Goal: Task Accomplishment & Management: Complete application form

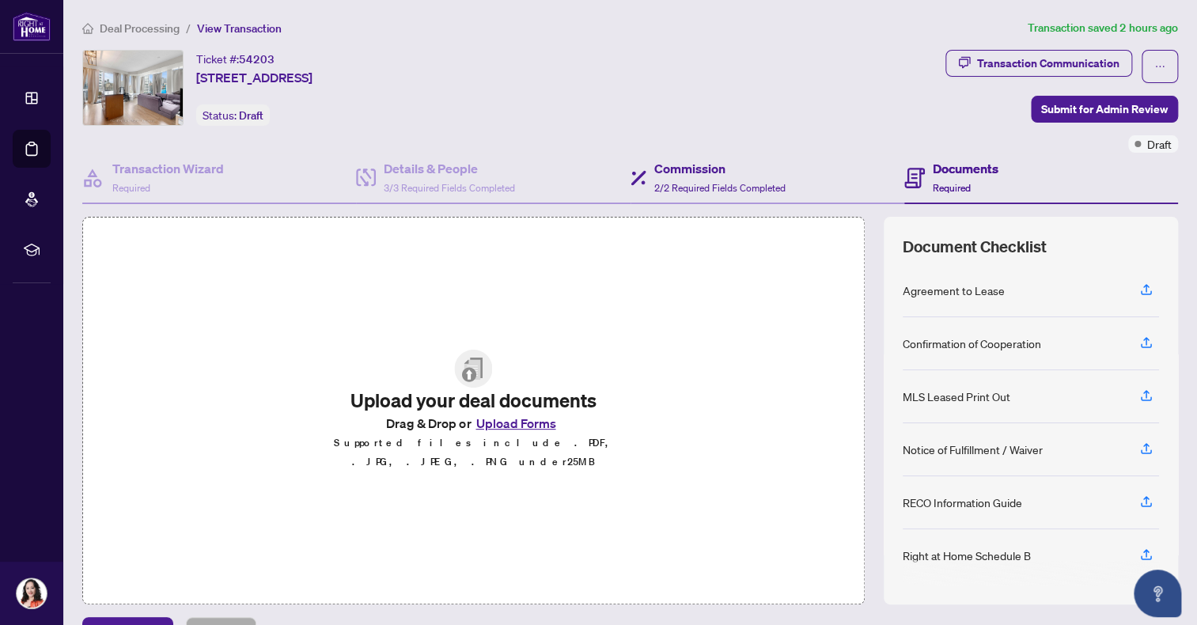
scroll to position [36, 0]
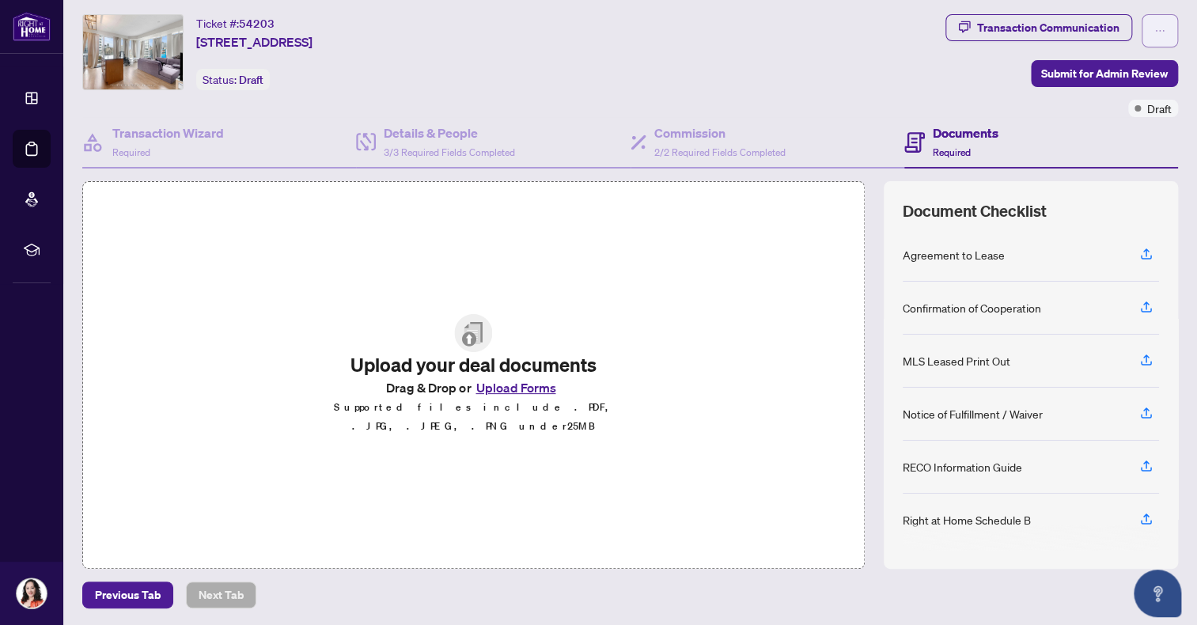
click at [1155, 25] on icon "ellipsis" at bounding box center [1160, 30] width 11 height 11
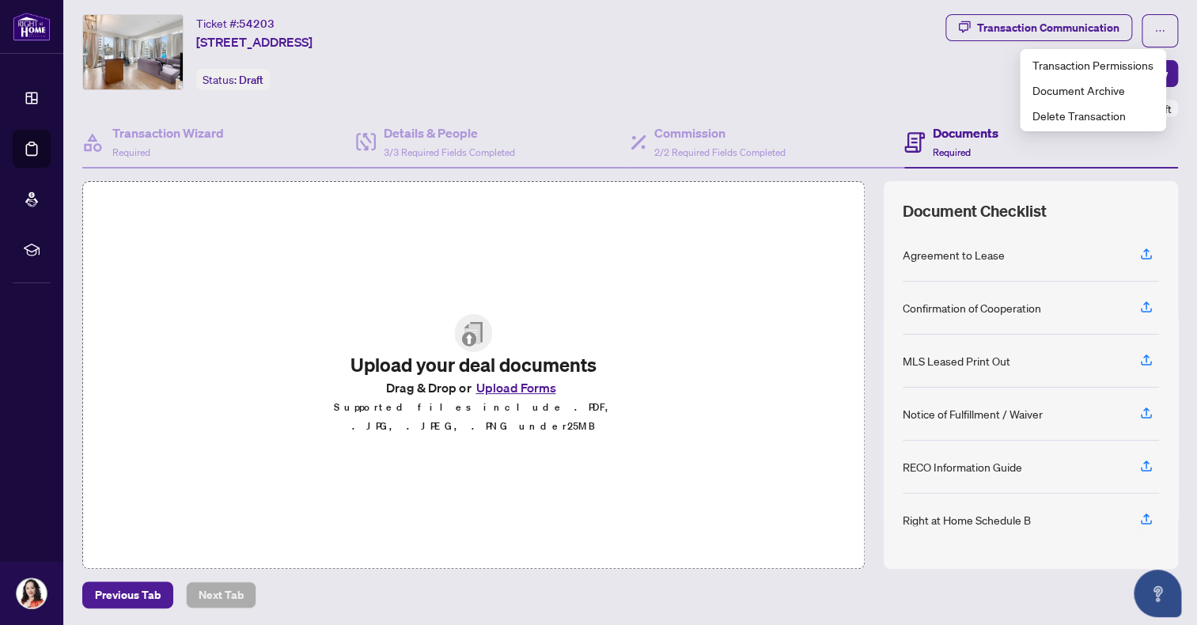
click at [525, 391] on button "Upload Forms" at bounding box center [515, 387] width 89 height 21
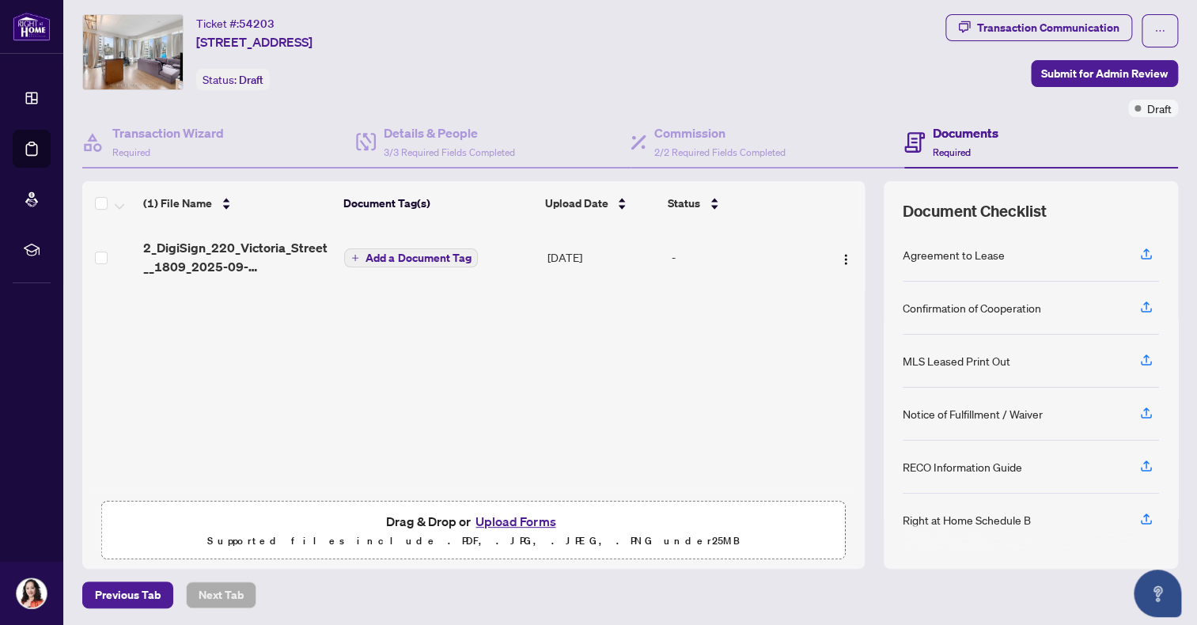
scroll to position [0, 0]
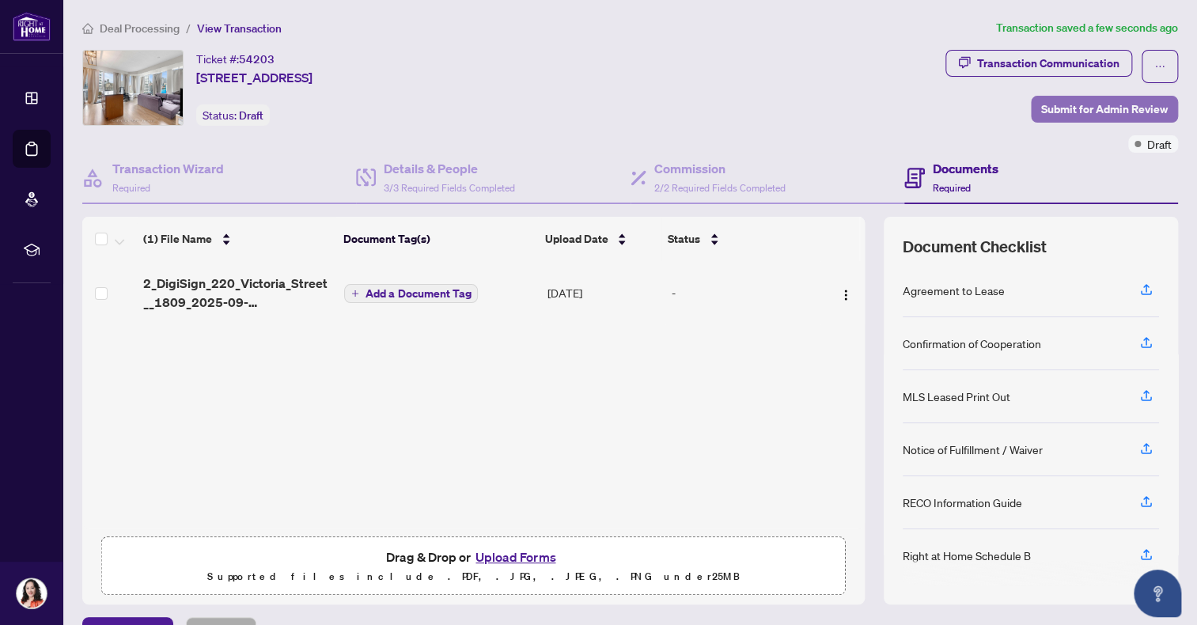
click at [1075, 102] on span "Submit for Admin Review" at bounding box center [1104, 109] width 127 height 25
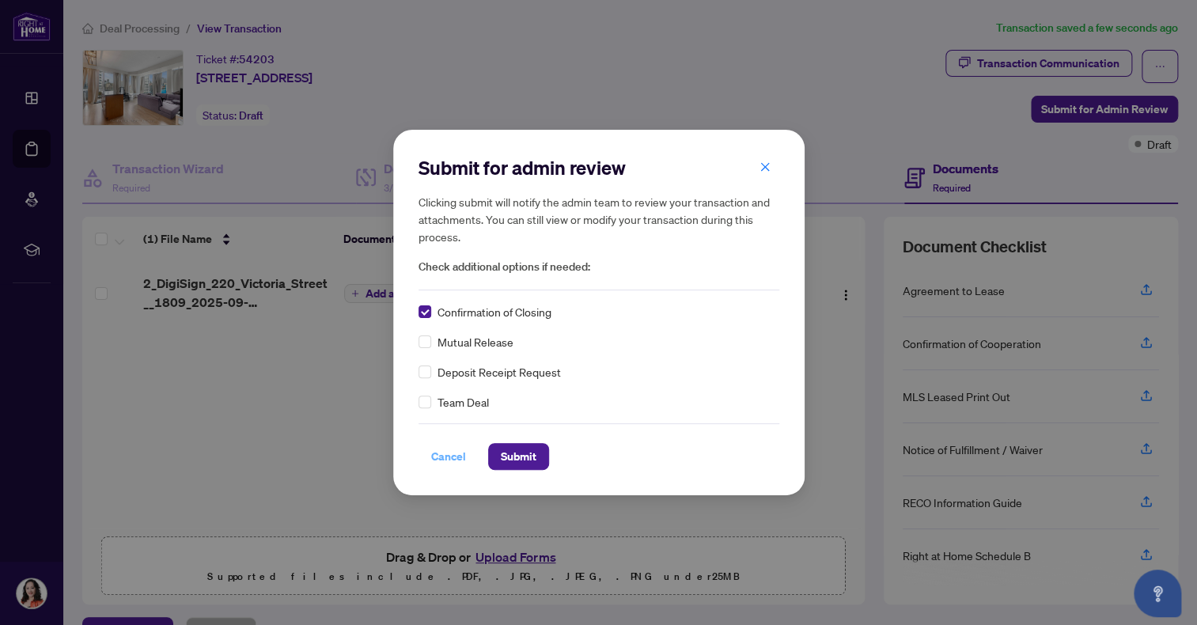
click at [451, 457] on span "Cancel" at bounding box center [448, 456] width 35 height 25
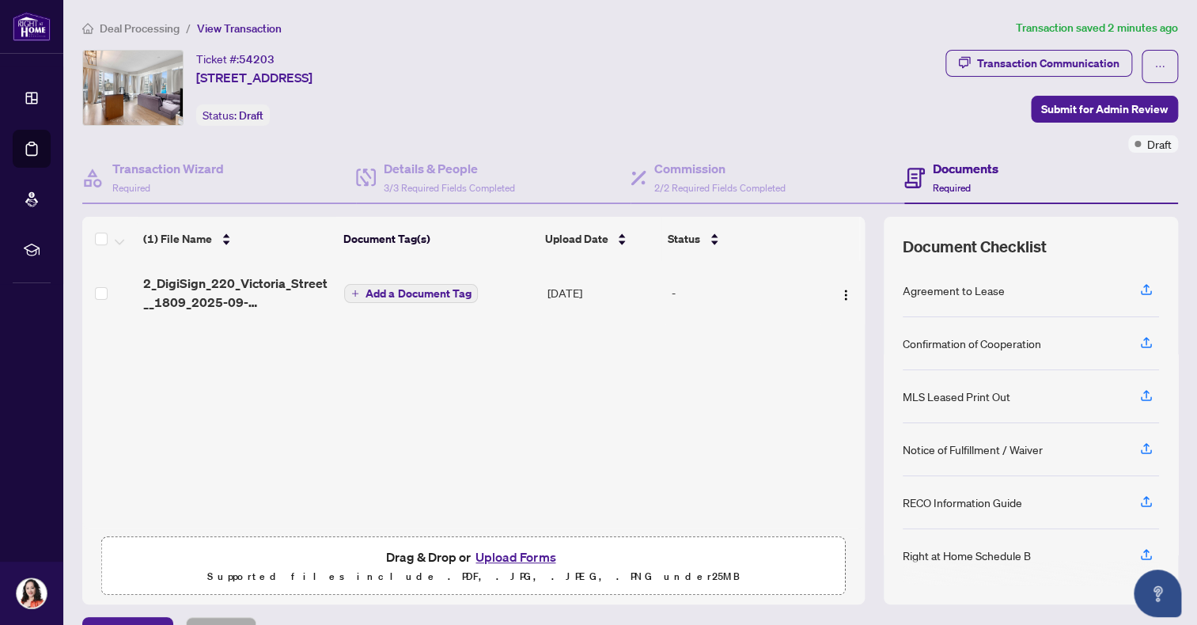
click at [506, 555] on button "Upload Forms" at bounding box center [515, 557] width 89 height 21
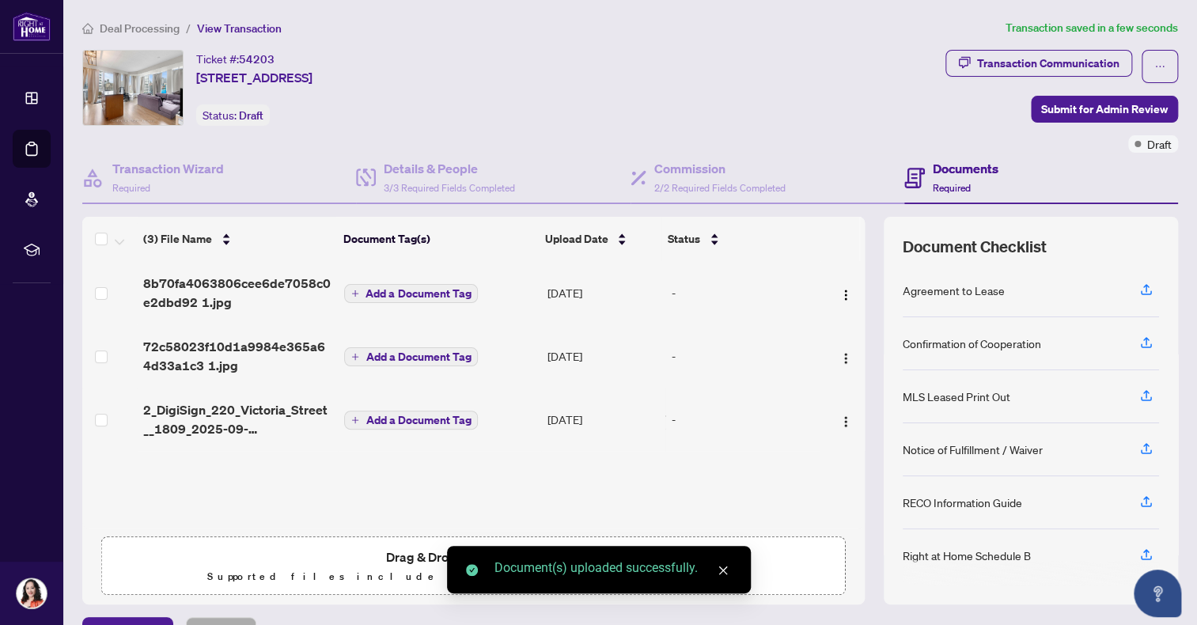
click at [380, 357] on span "Add a Document Tag" at bounding box center [418, 356] width 105 height 11
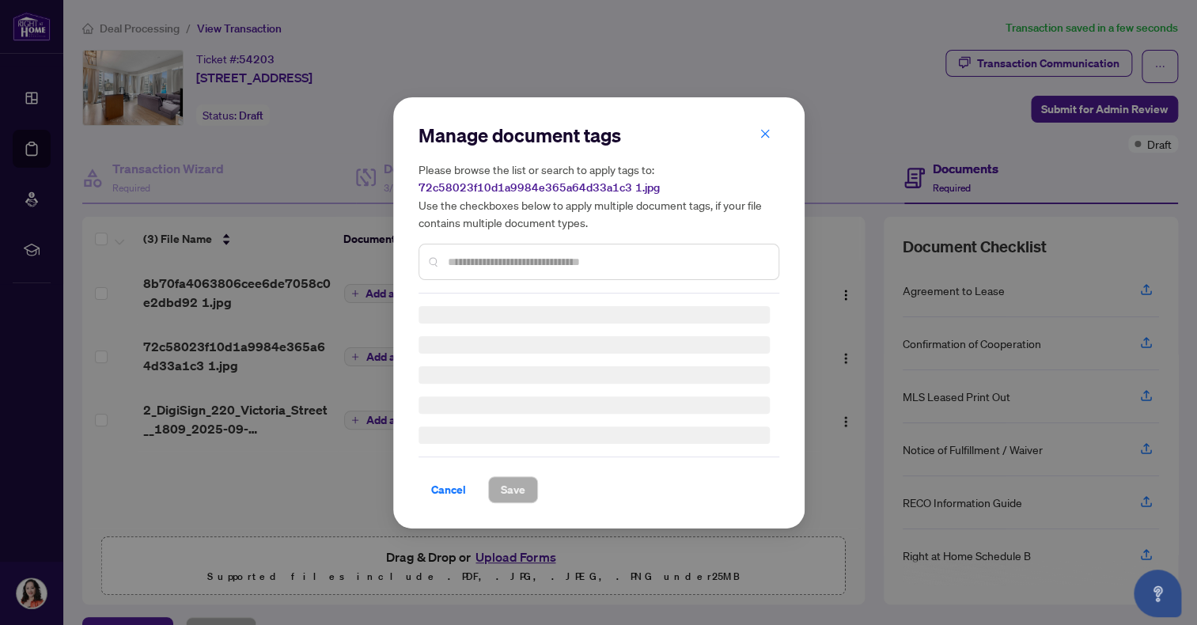
click at [505, 256] on input "text" at bounding box center [607, 261] width 318 height 17
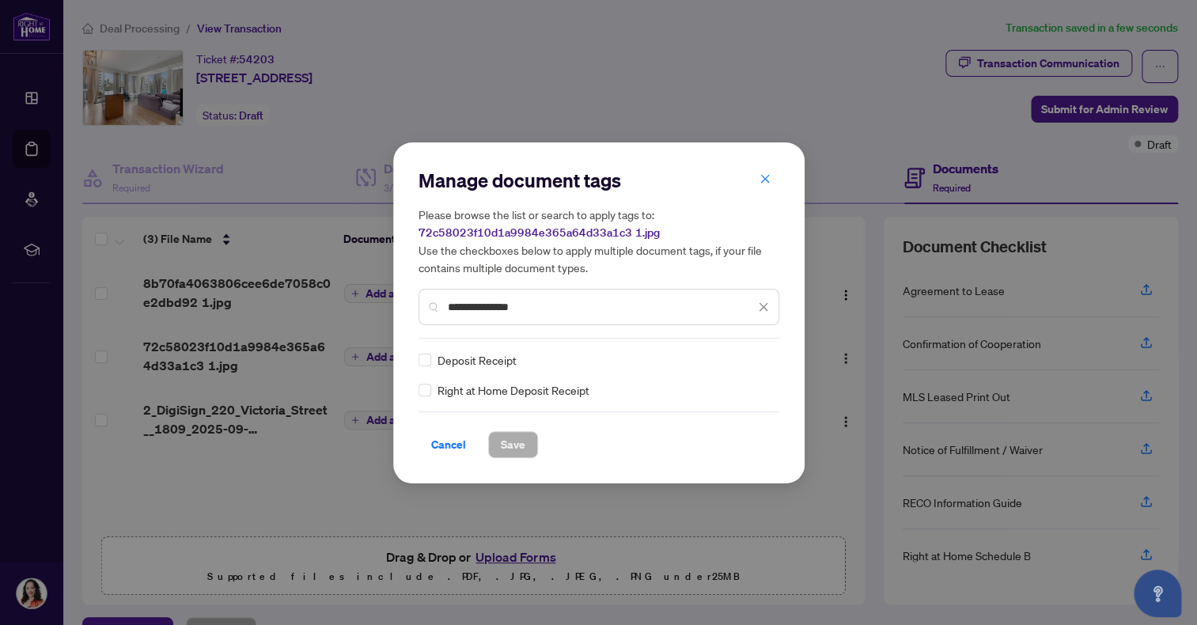
type input "**********"
click at [510, 438] on span "Save" at bounding box center [513, 444] width 25 height 25
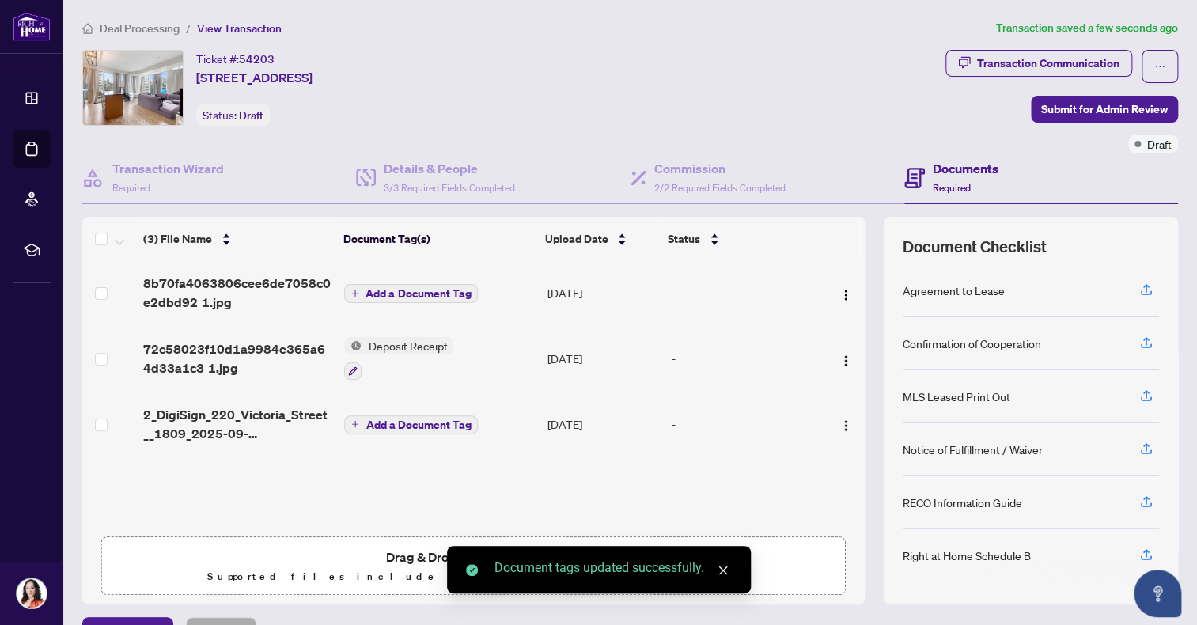
click at [445, 423] on span "Add a Document Tag" at bounding box center [418, 424] width 105 height 11
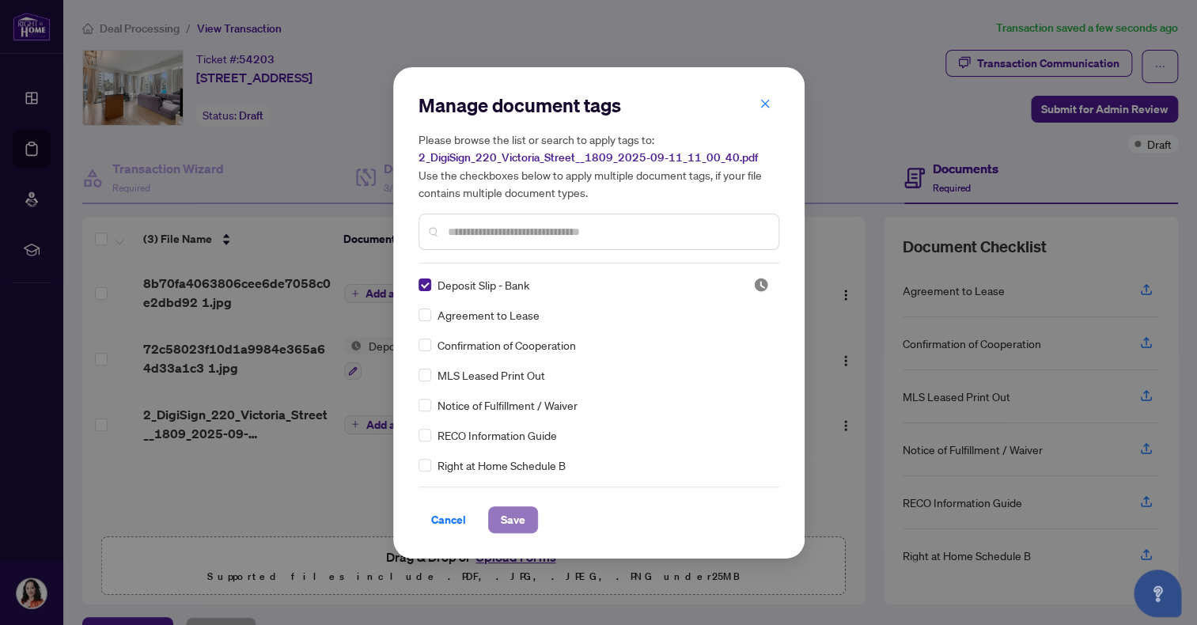
click at [501, 523] on span "Save" at bounding box center [513, 519] width 25 height 25
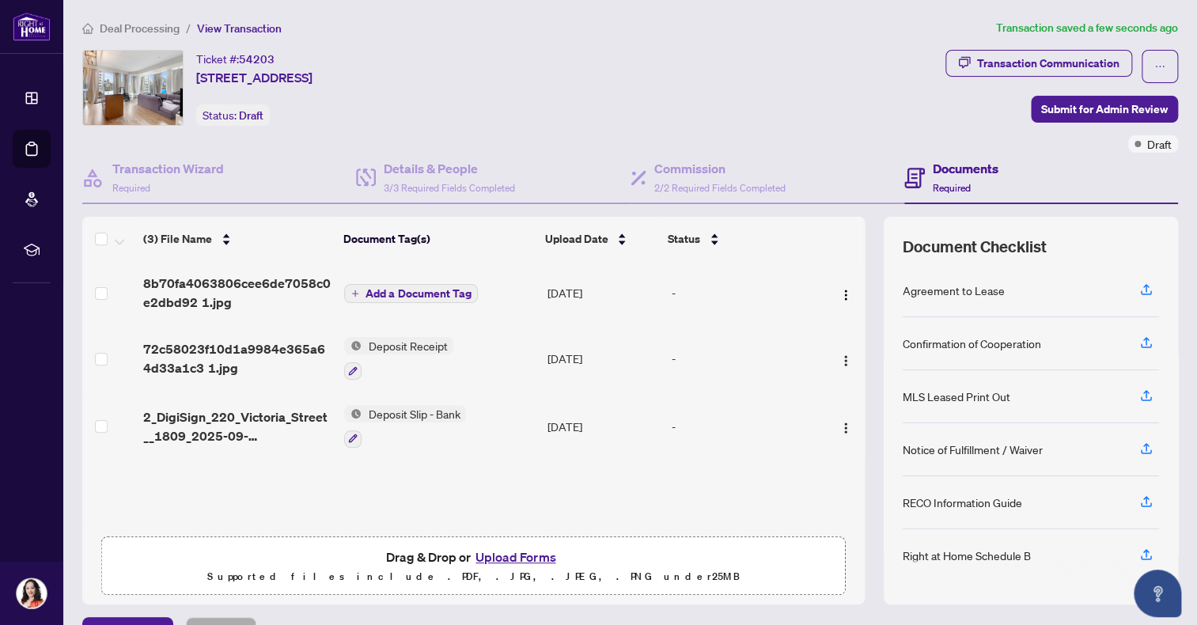
click at [436, 294] on span "Add a Document Tag" at bounding box center [418, 293] width 105 height 11
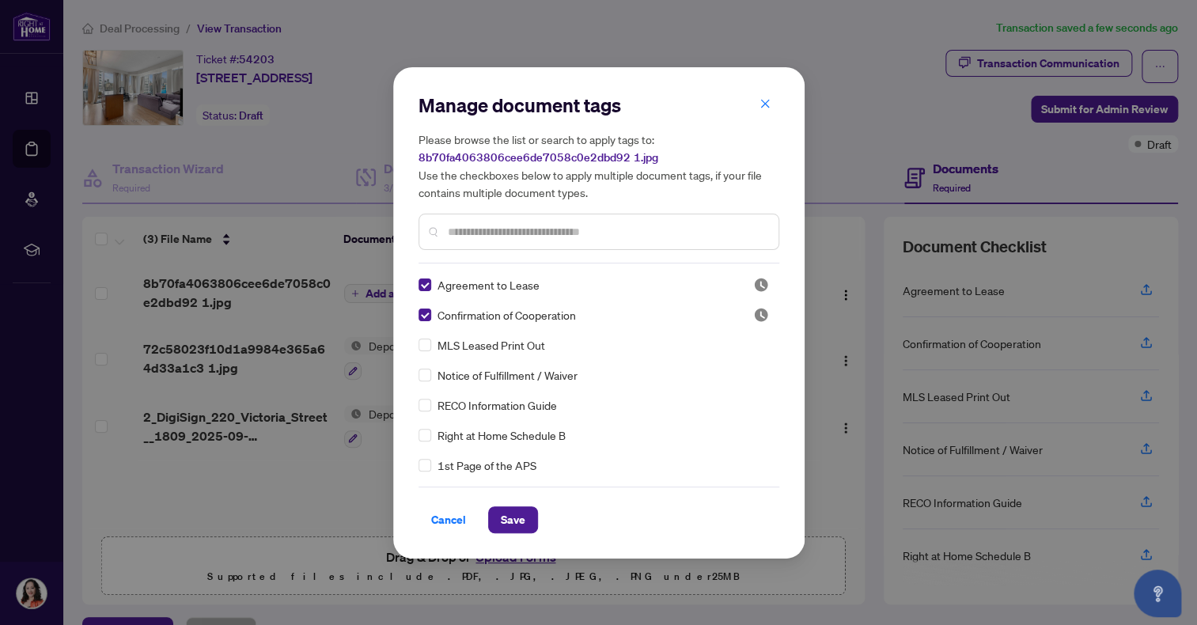
click at [515, 519] on span "Save" at bounding box center [513, 519] width 25 height 25
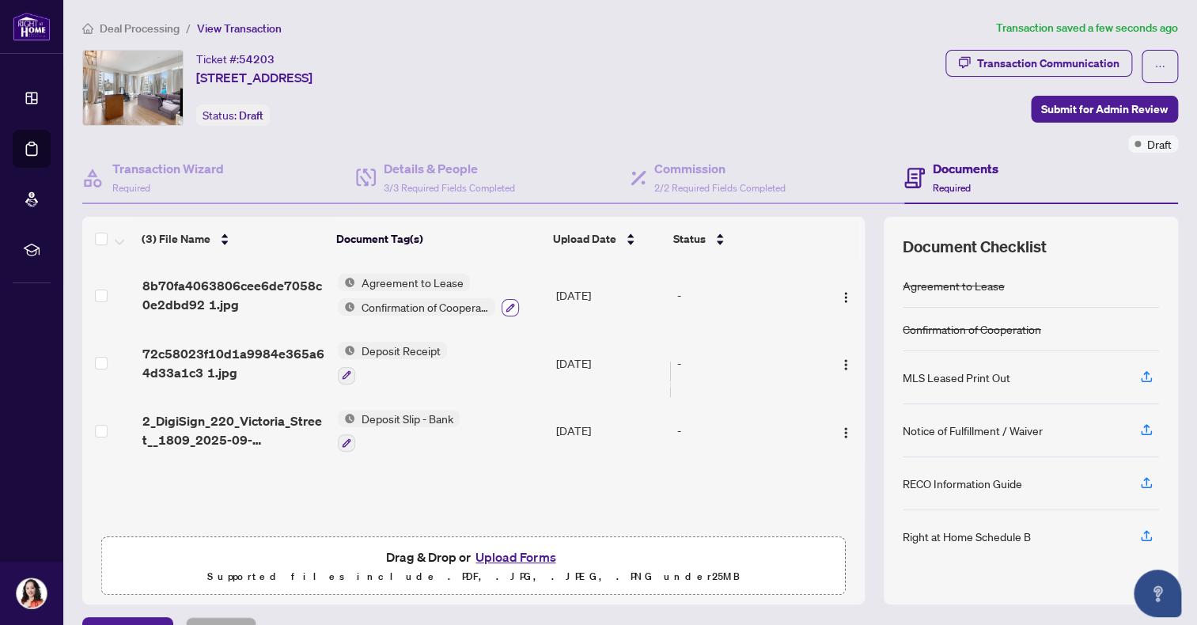
click at [510, 305] on button "button" at bounding box center [510, 307] width 17 height 17
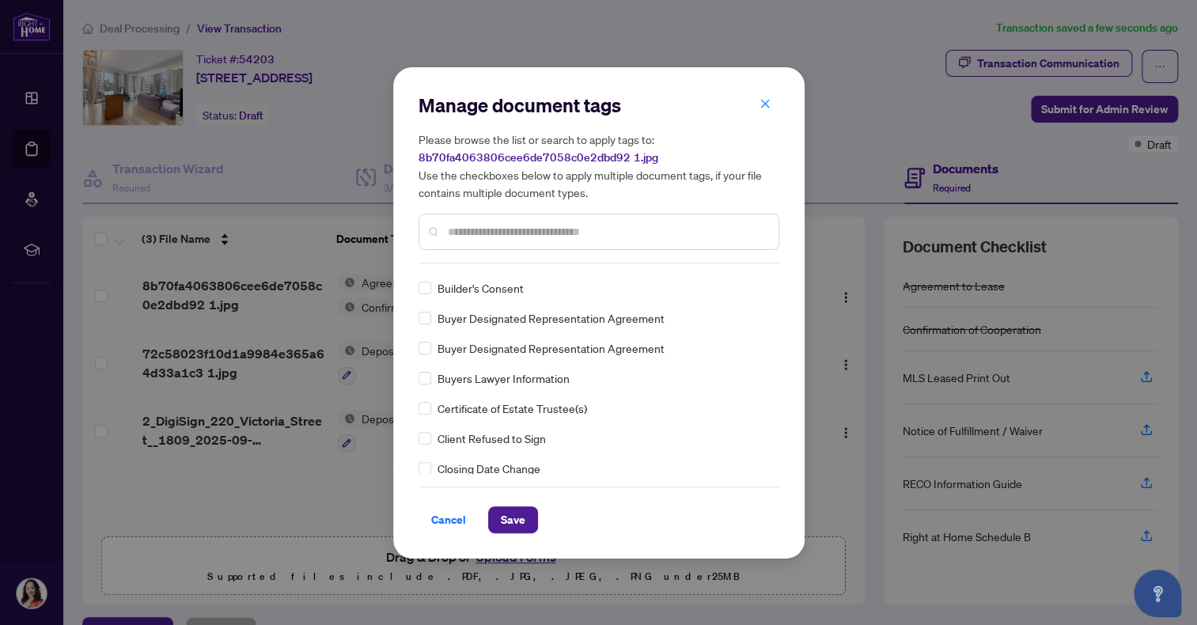
scroll to position [475, 0]
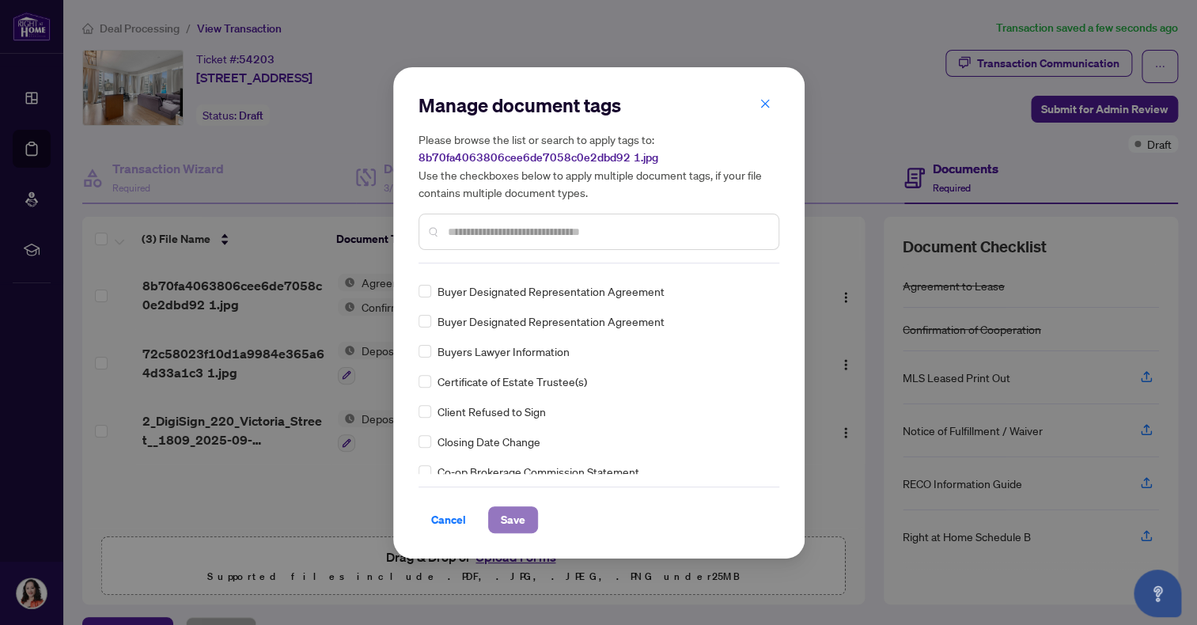
click at [515, 522] on span "Save" at bounding box center [513, 519] width 25 height 25
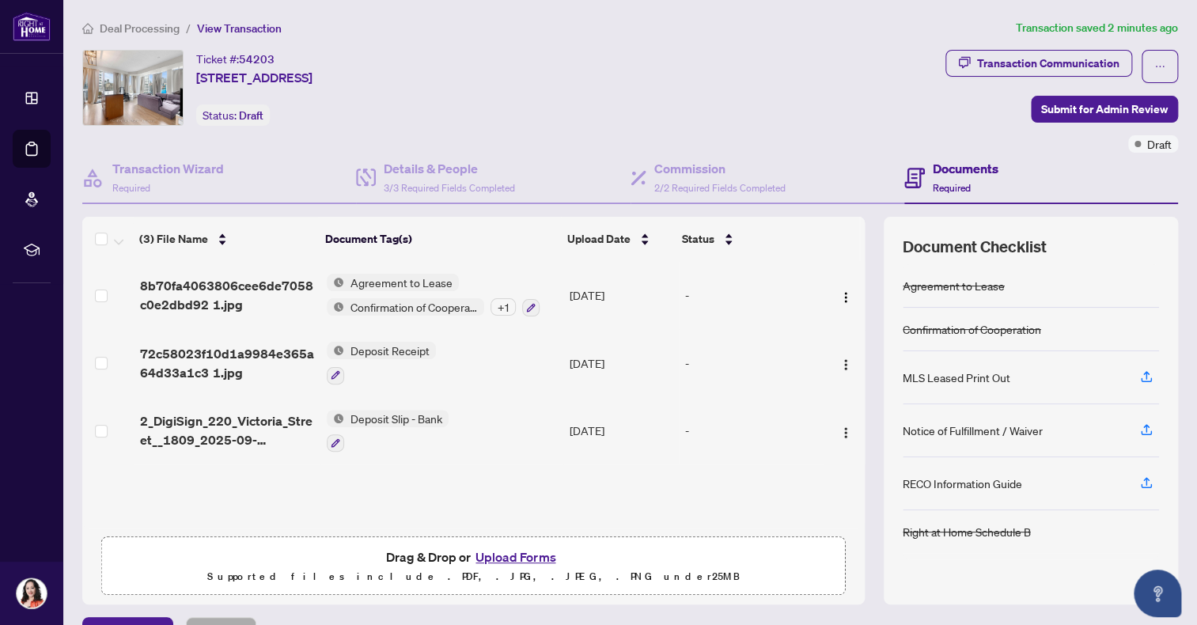
click at [516, 552] on button "Upload Forms" at bounding box center [515, 557] width 89 height 21
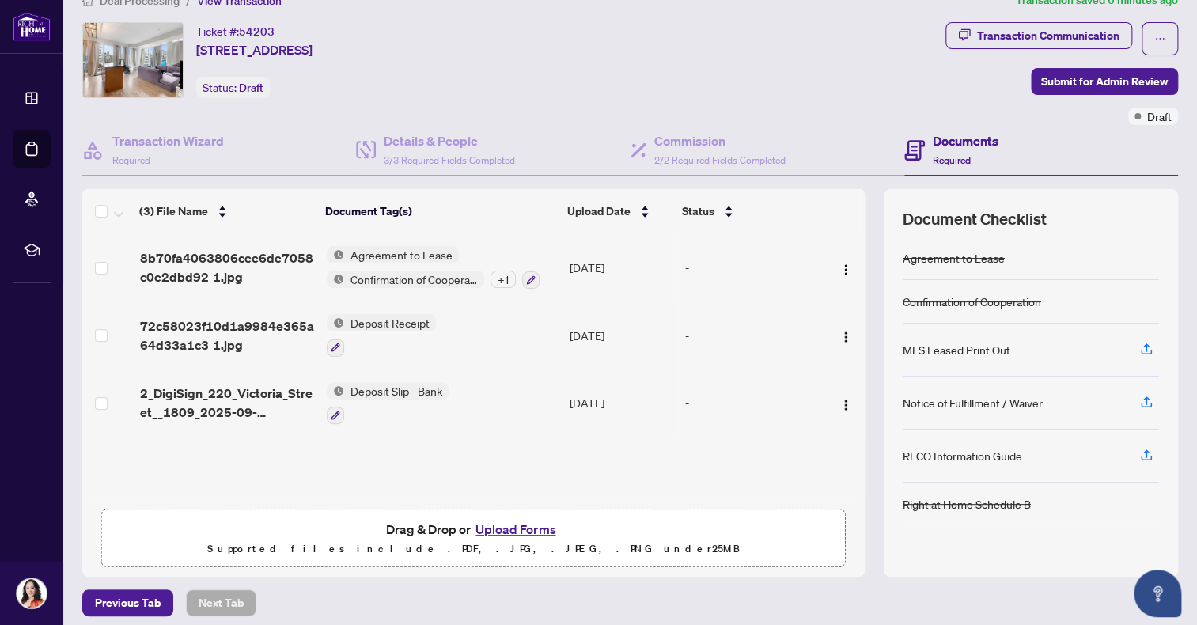
click at [487, 525] on button "Upload Forms" at bounding box center [515, 529] width 89 height 21
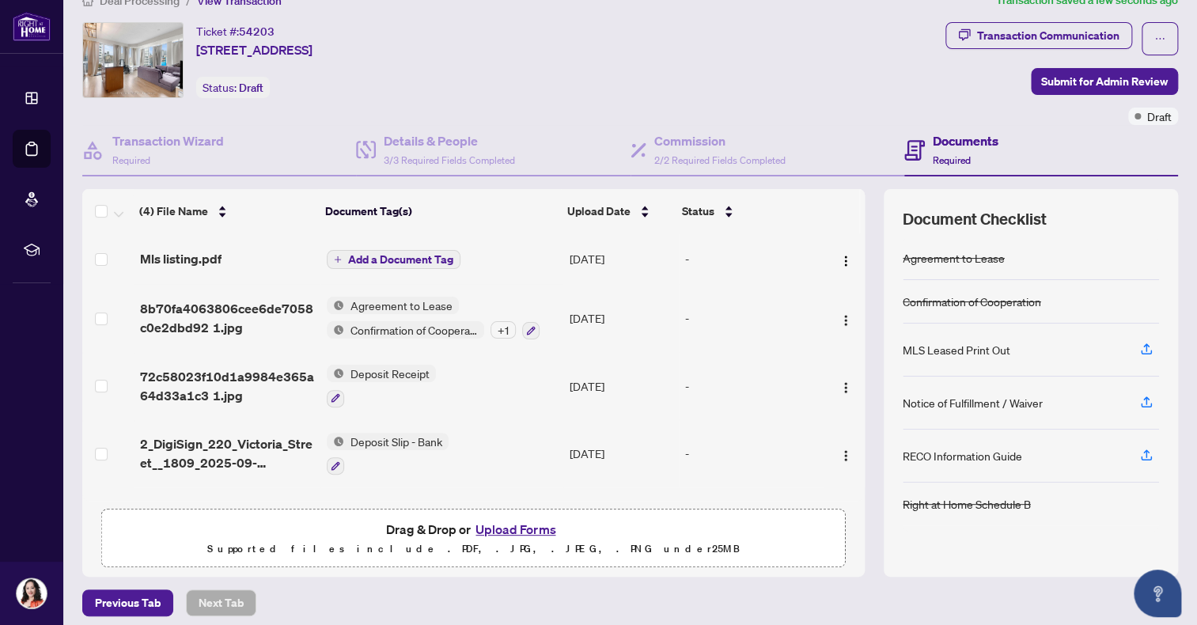
click at [422, 257] on span "Add a Document Tag" at bounding box center [400, 259] width 105 height 11
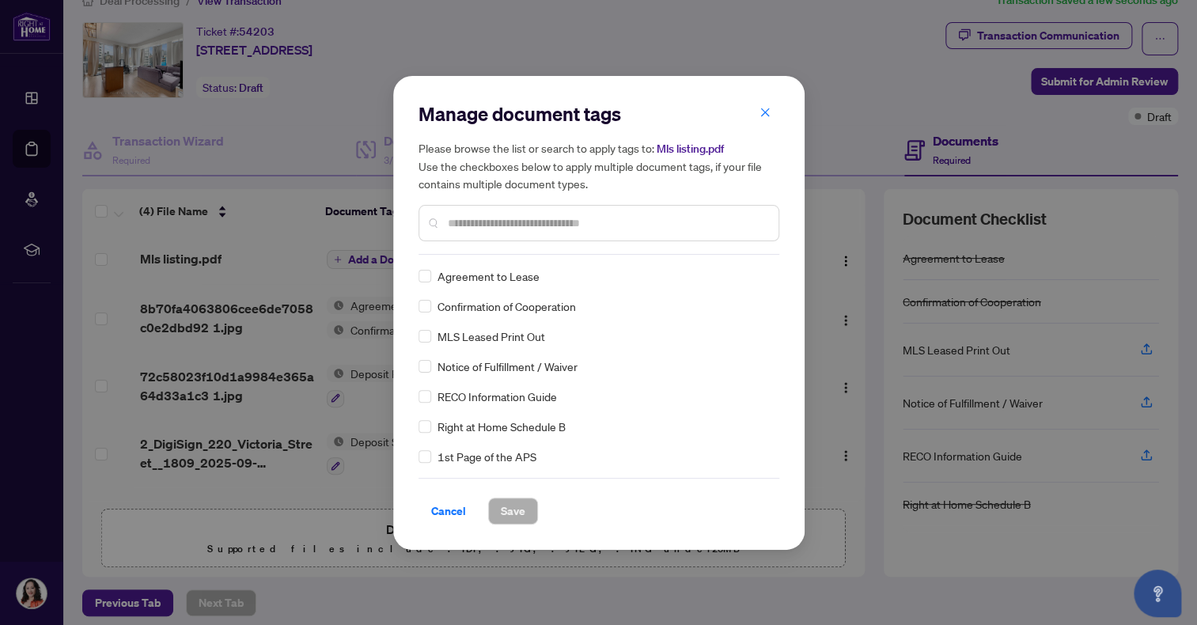
click at [512, 212] on div at bounding box center [599, 223] width 361 height 36
click at [518, 222] on input "text" at bounding box center [607, 222] width 318 height 17
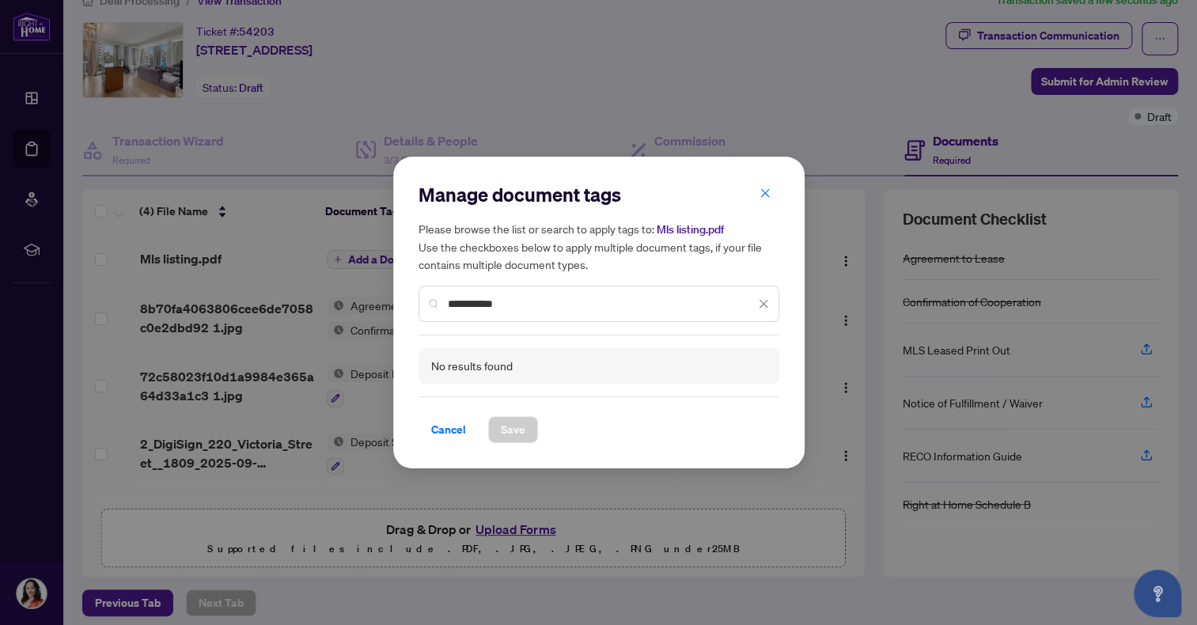
type input "**********"
click at [757, 191] on button "button" at bounding box center [765, 193] width 32 height 27
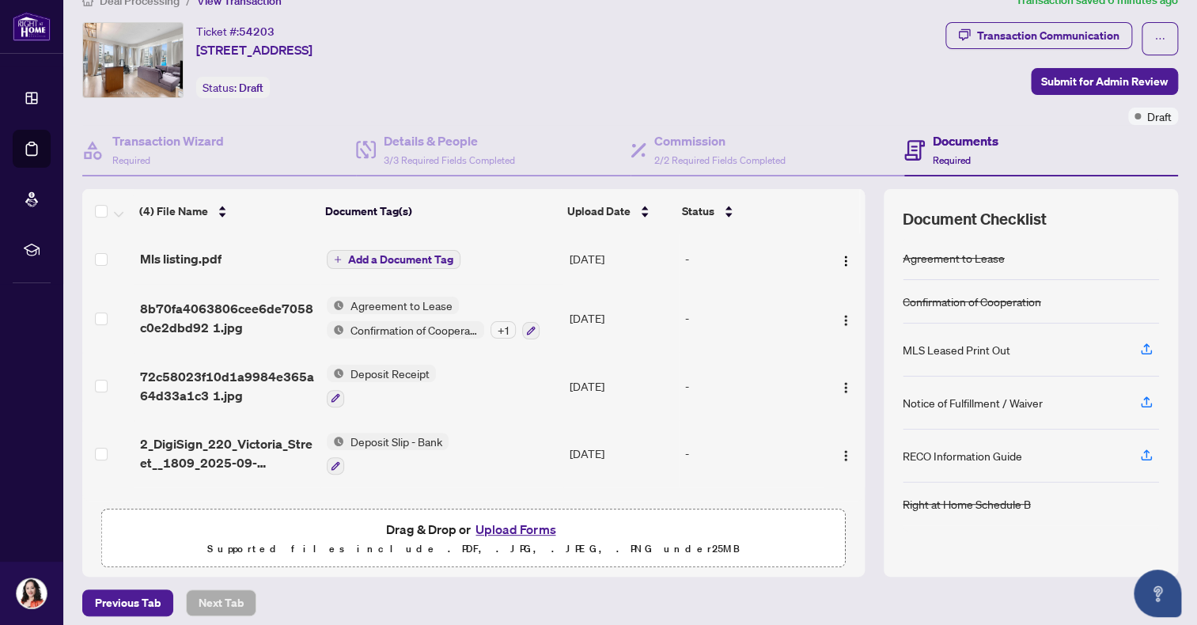
click at [438, 254] on span "Add a Document Tag" at bounding box center [400, 259] width 105 height 11
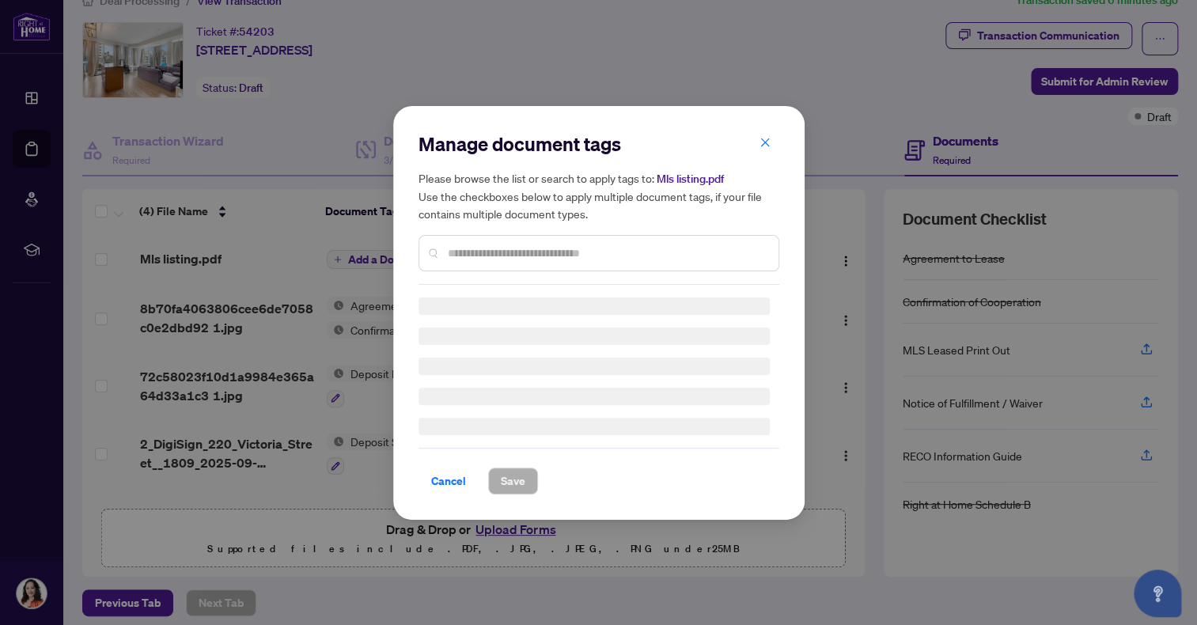
click at [485, 255] on div "Manage document tags Please browse the list or search to apply tags to: Mls lis…" at bounding box center [599, 312] width 361 height 363
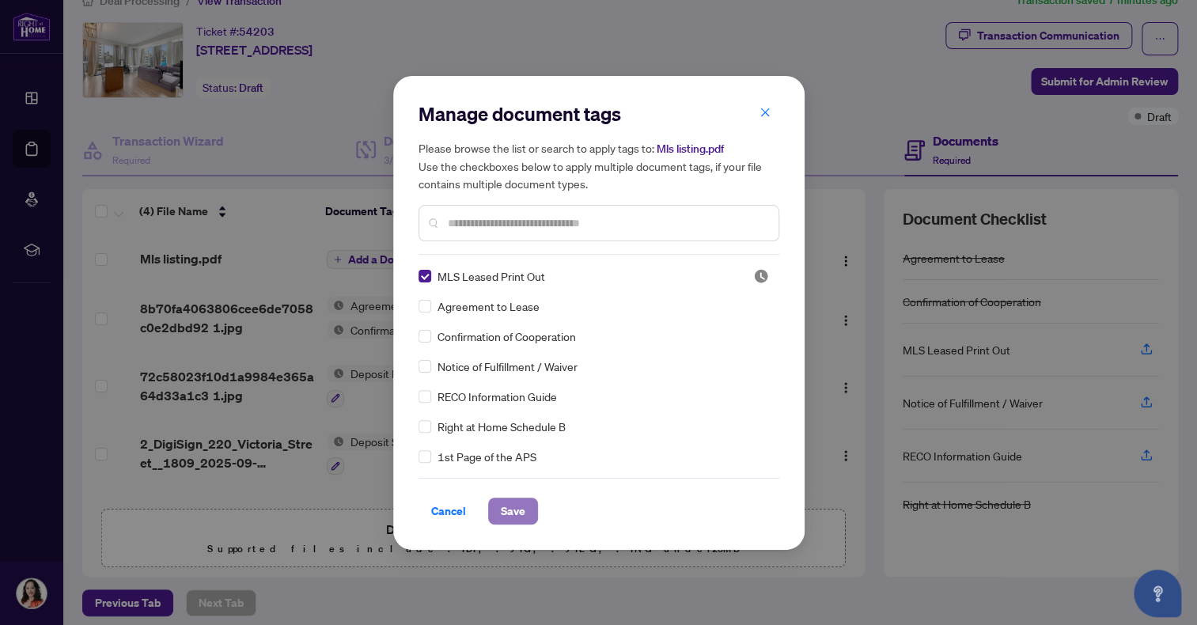
click at [513, 514] on span "Save" at bounding box center [513, 511] width 25 height 25
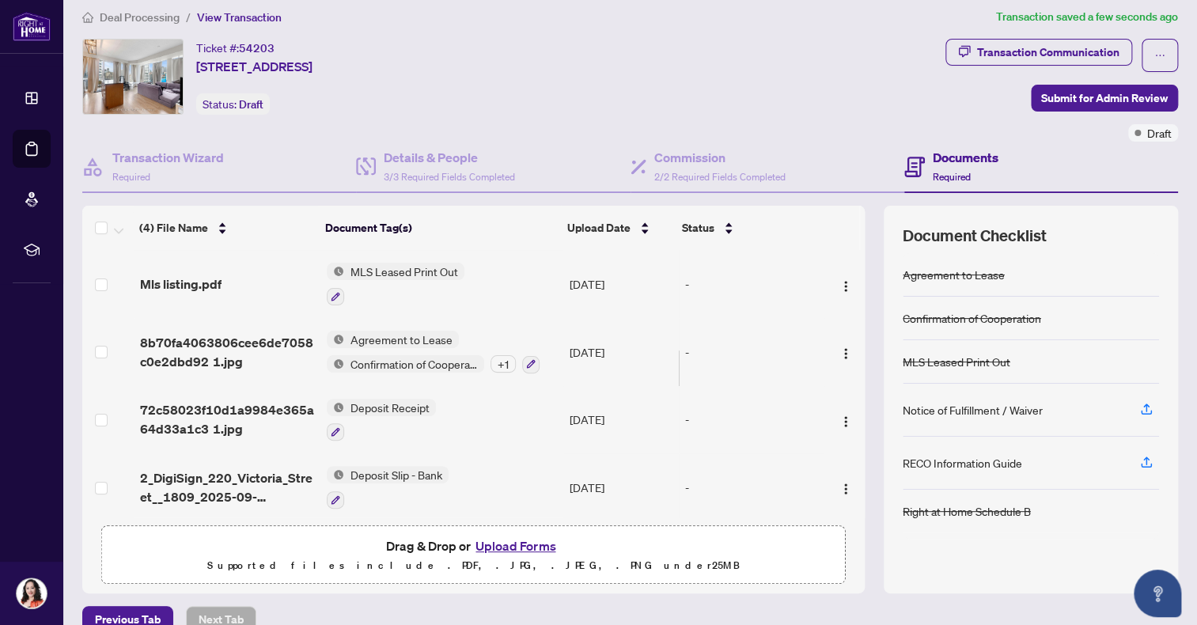
scroll to position [0, 0]
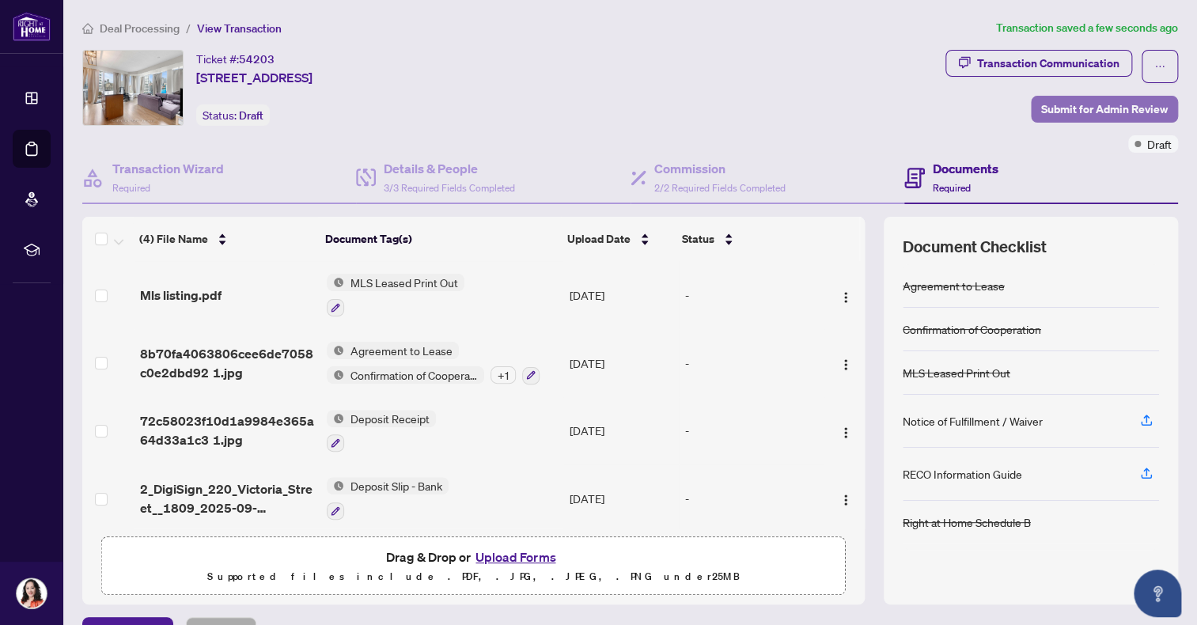
click at [1151, 106] on span "Submit for Admin Review" at bounding box center [1104, 109] width 127 height 25
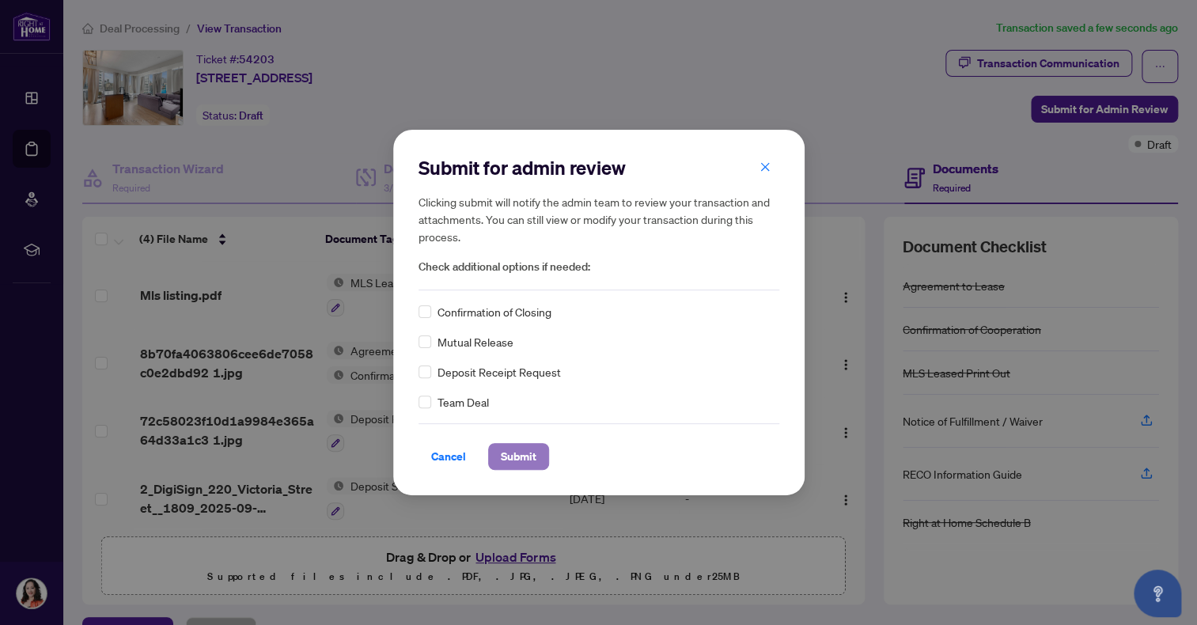
click at [524, 453] on span "Submit" at bounding box center [519, 456] width 36 height 25
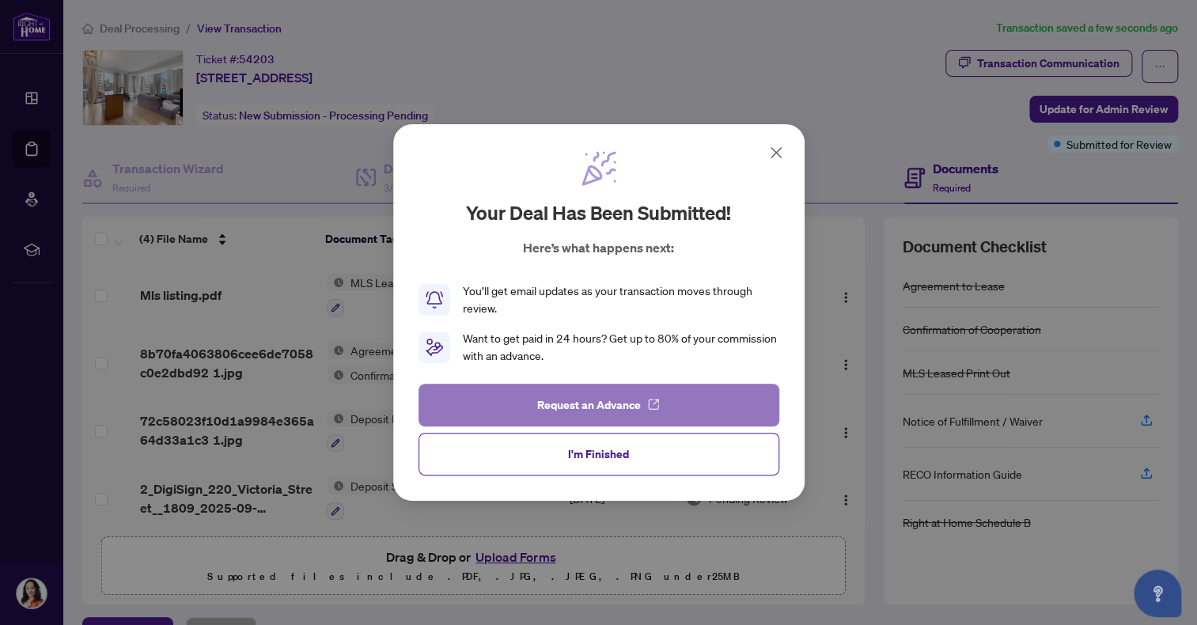
click at [647, 404] on icon "button" at bounding box center [653, 404] width 13 height 13
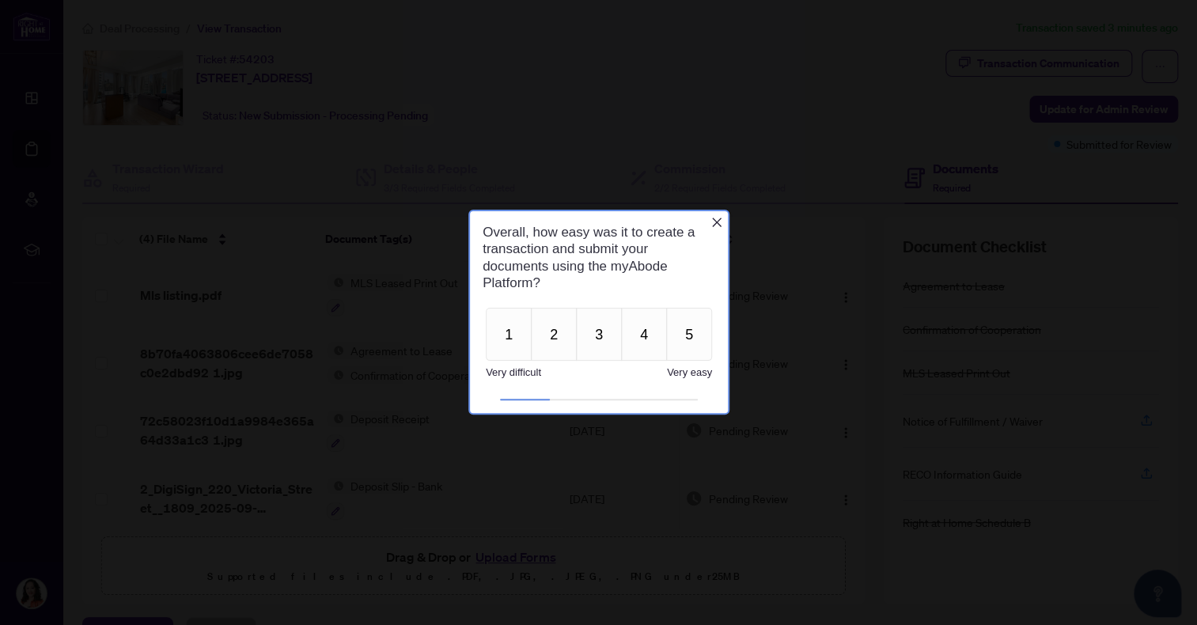
click at [716, 221] on icon "Close button" at bounding box center [716, 222] width 13 height 13
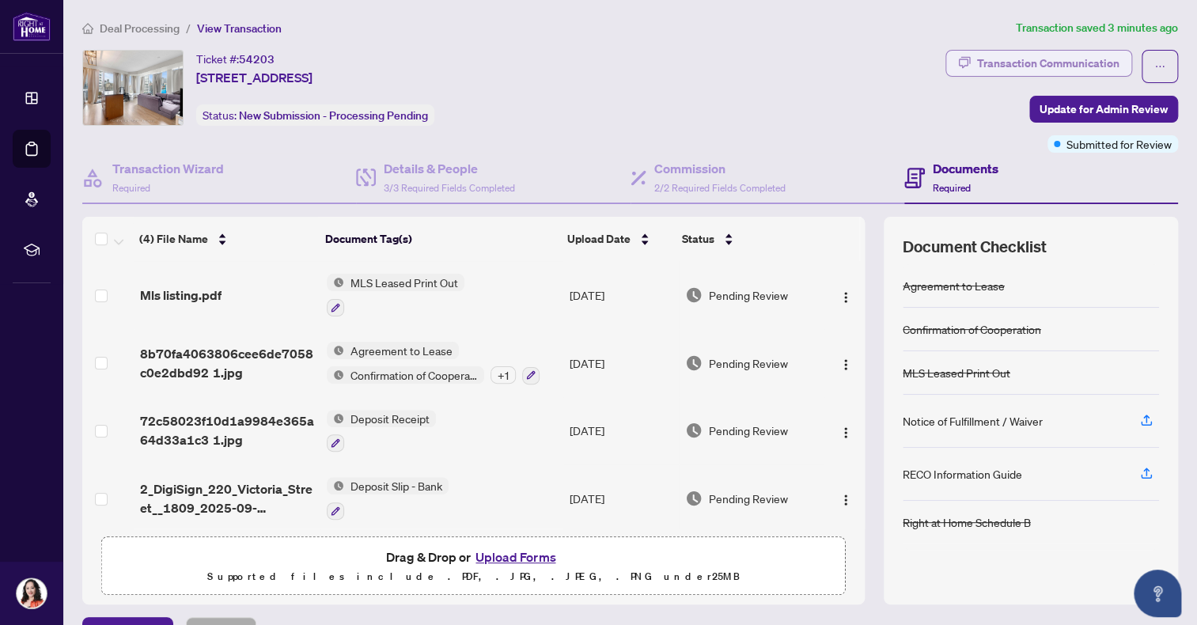
click at [1046, 63] on div "Transaction Communication" at bounding box center [1048, 63] width 142 height 25
type textarea "**********"
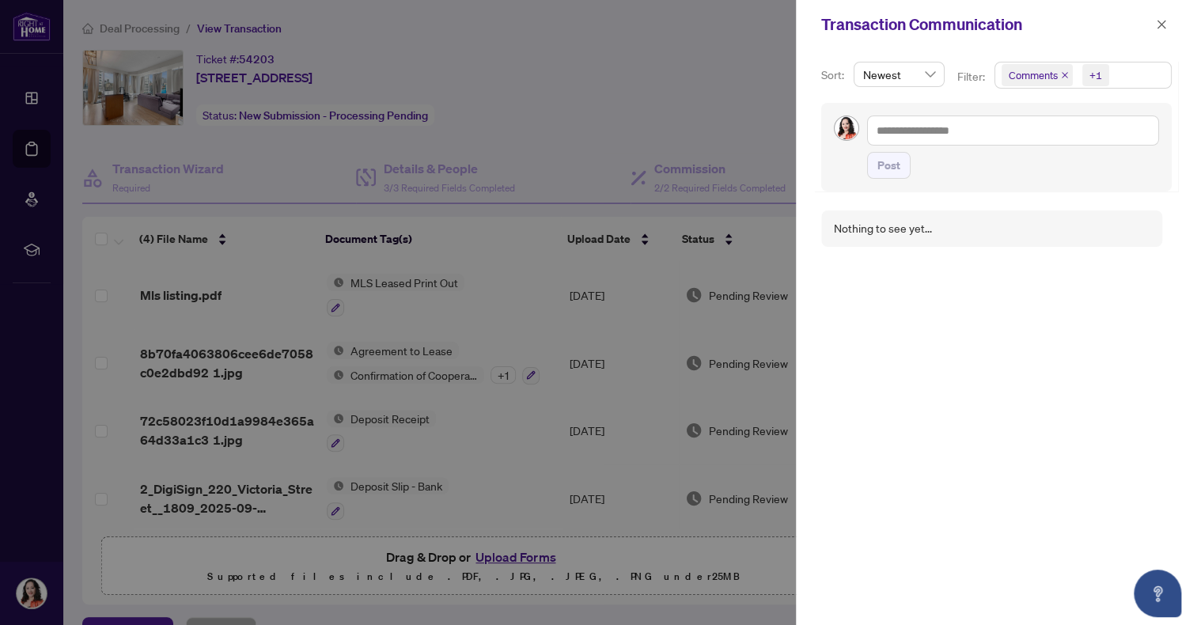
scroll to position [2, 0]
click at [20, 104] on div at bounding box center [598, 312] width 1197 height 625
click at [1166, 25] on icon "close" at bounding box center [1161, 24] width 11 height 11
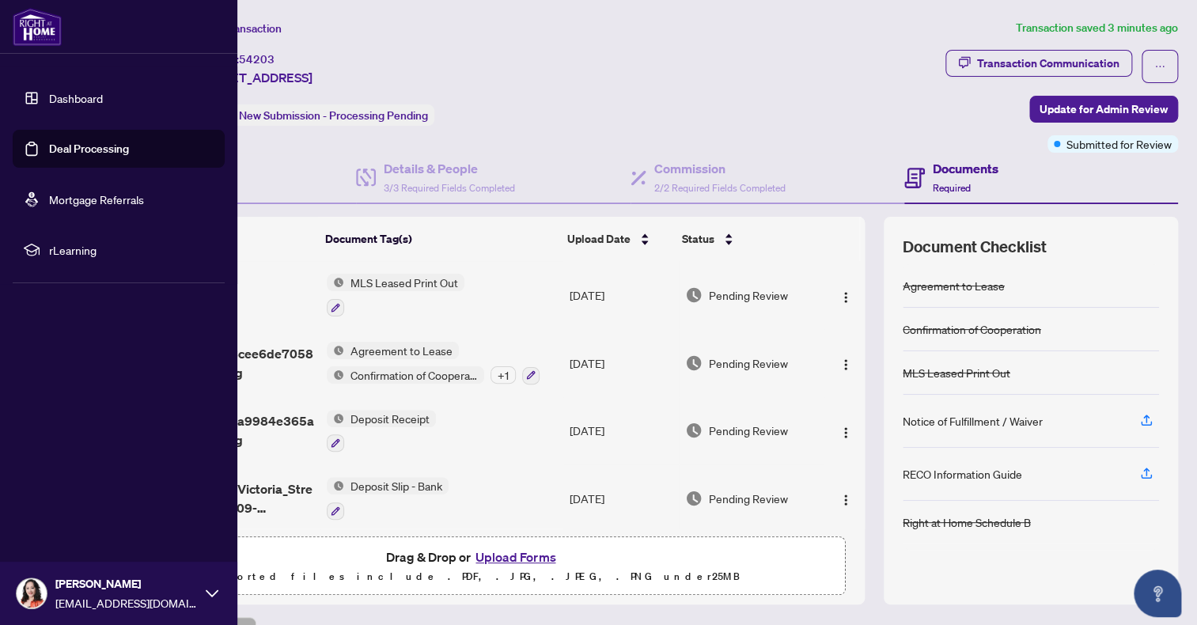
drag, startPoint x: 71, startPoint y: 98, endPoint x: 82, endPoint y: 98, distance: 11.1
click at [71, 98] on link "Dashboard" at bounding box center [76, 98] width 54 height 14
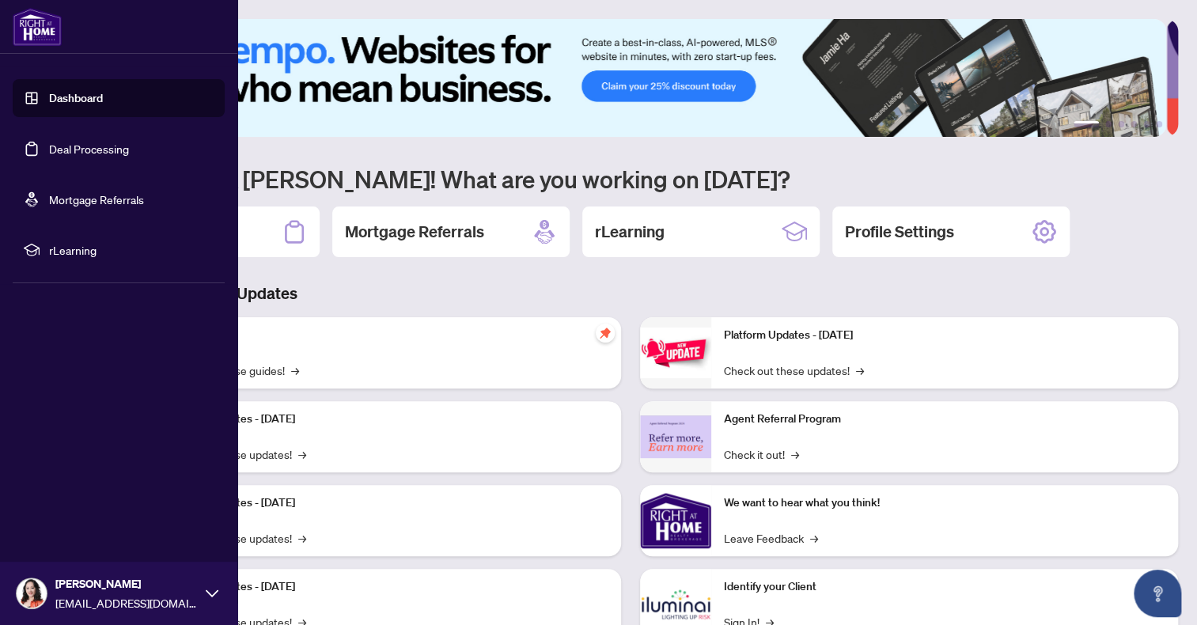
click at [74, 145] on link "Deal Processing" at bounding box center [89, 149] width 80 height 14
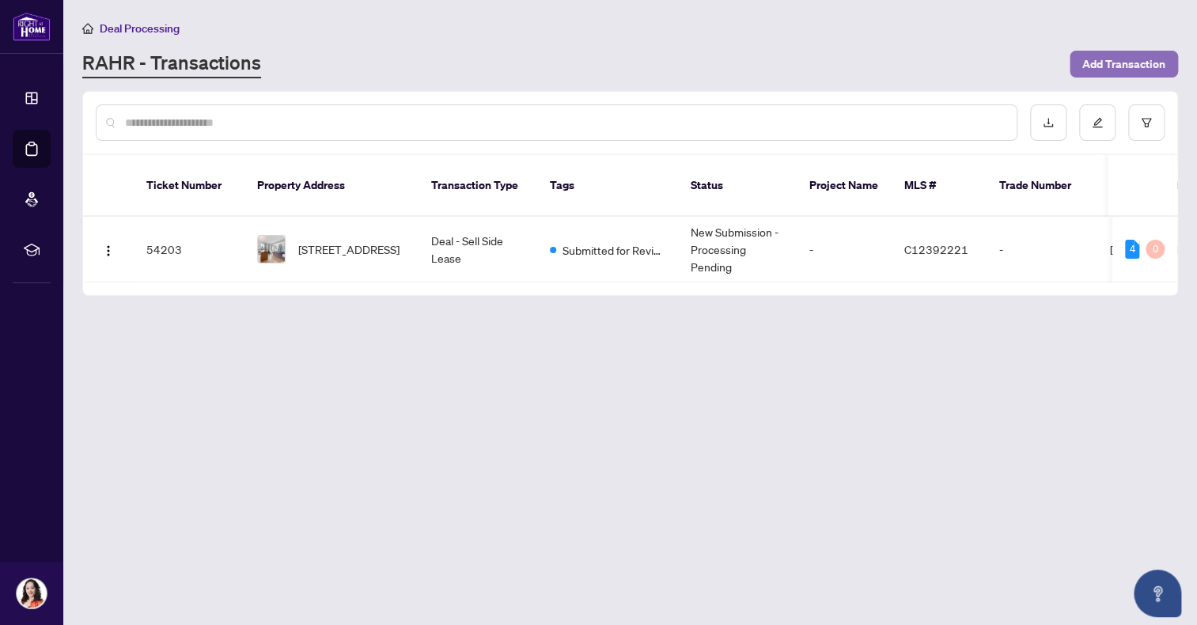
click at [1128, 59] on span "Add Transaction" at bounding box center [1124, 63] width 83 height 25
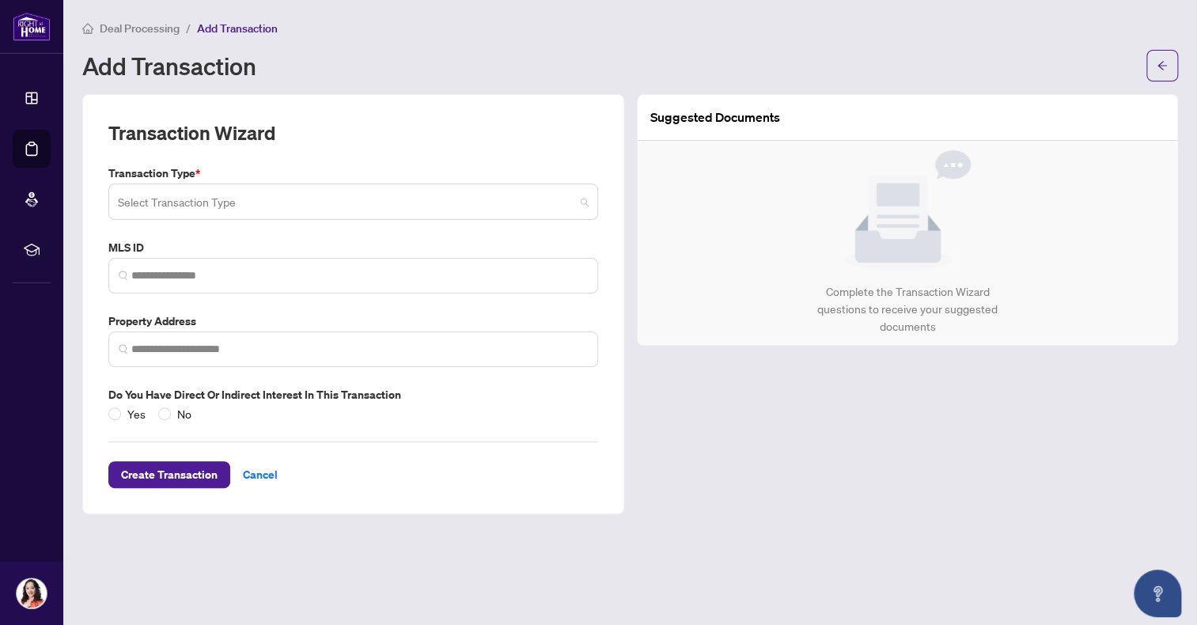
click at [583, 198] on span at bounding box center [353, 202] width 471 height 30
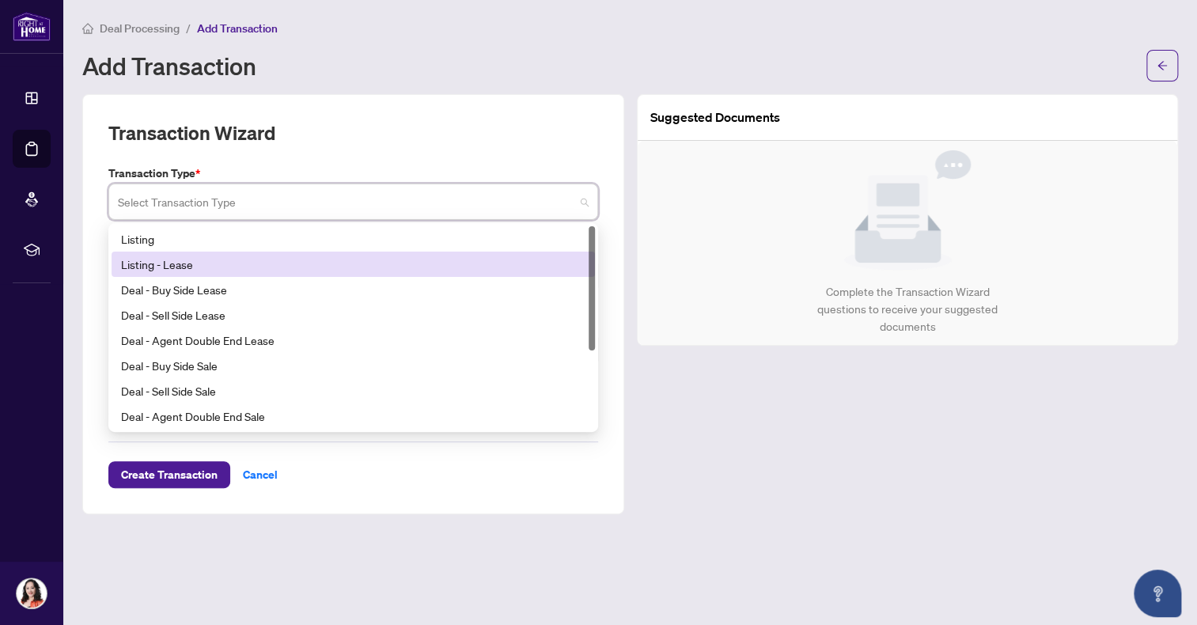
click at [254, 256] on div "Listing - Lease" at bounding box center [353, 264] width 464 height 17
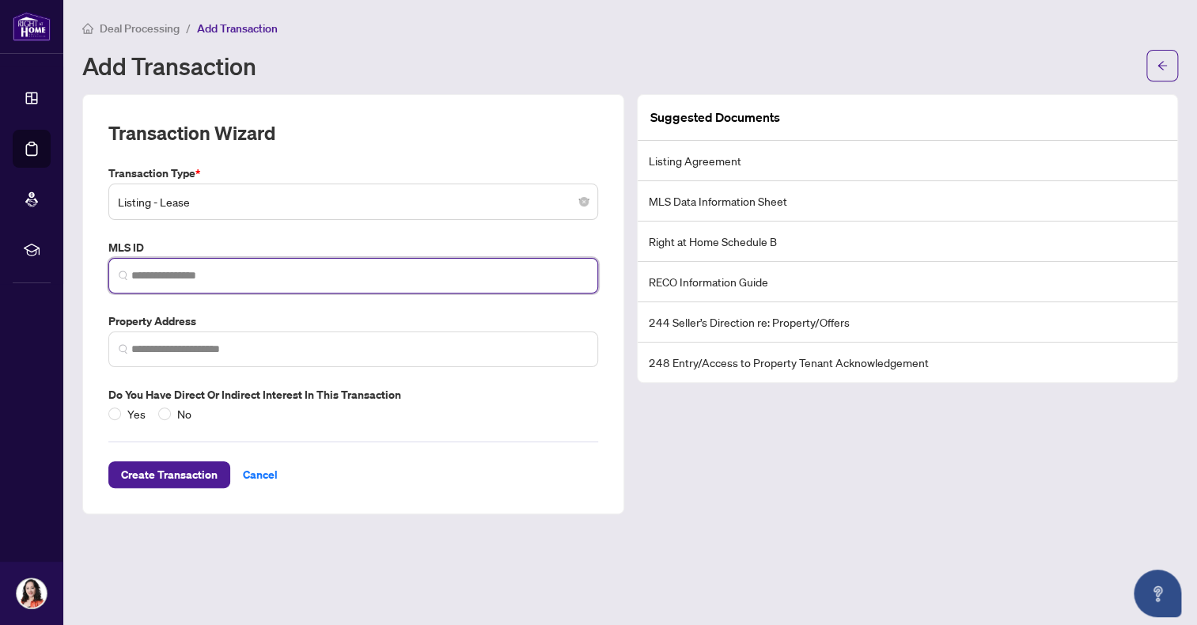
click at [157, 275] on input "search" at bounding box center [359, 275] width 457 height 17
paste input "*********"
type input "*********"
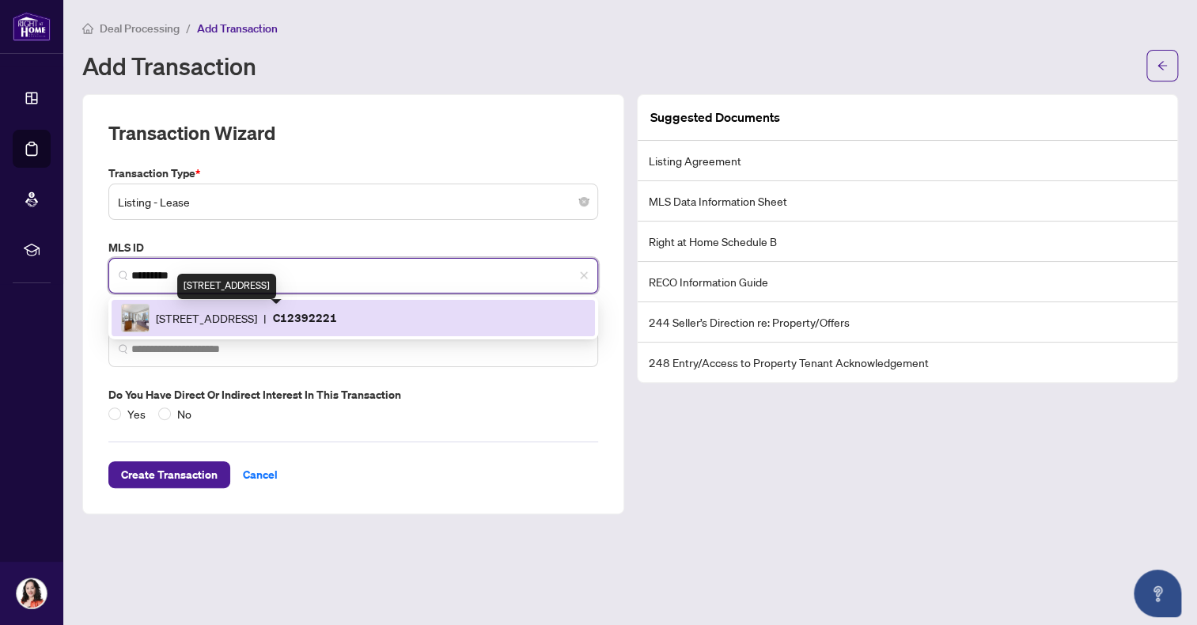
click at [257, 314] on span "[STREET_ADDRESS]" at bounding box center [206, 317] width 101 height 17
type input "**********"
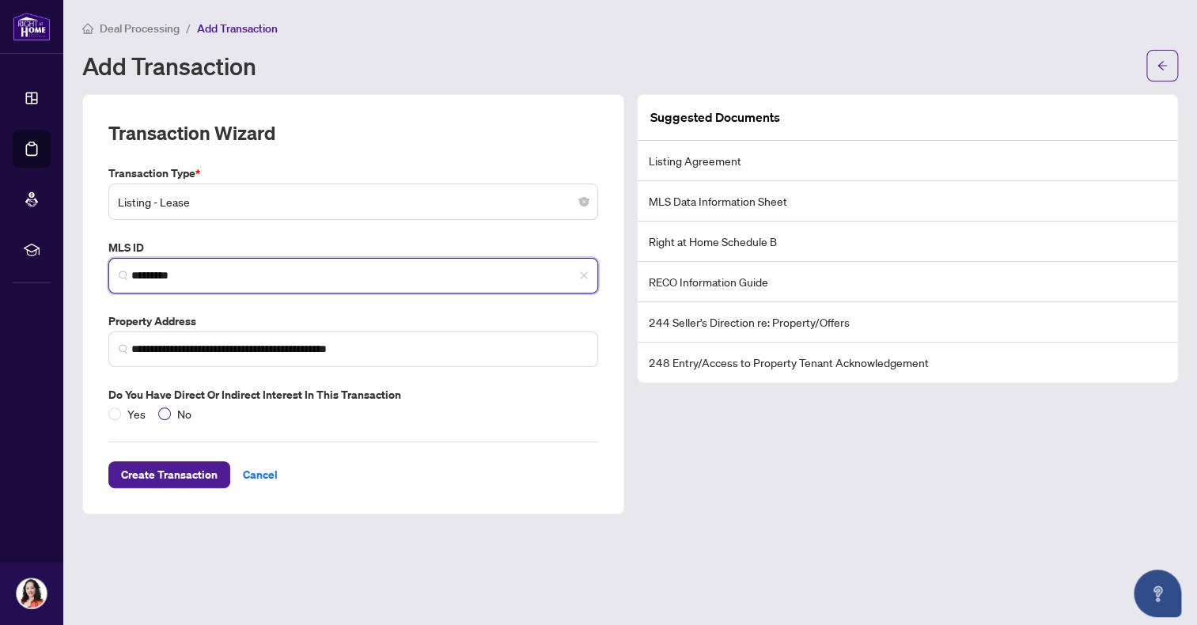
type input "*********"
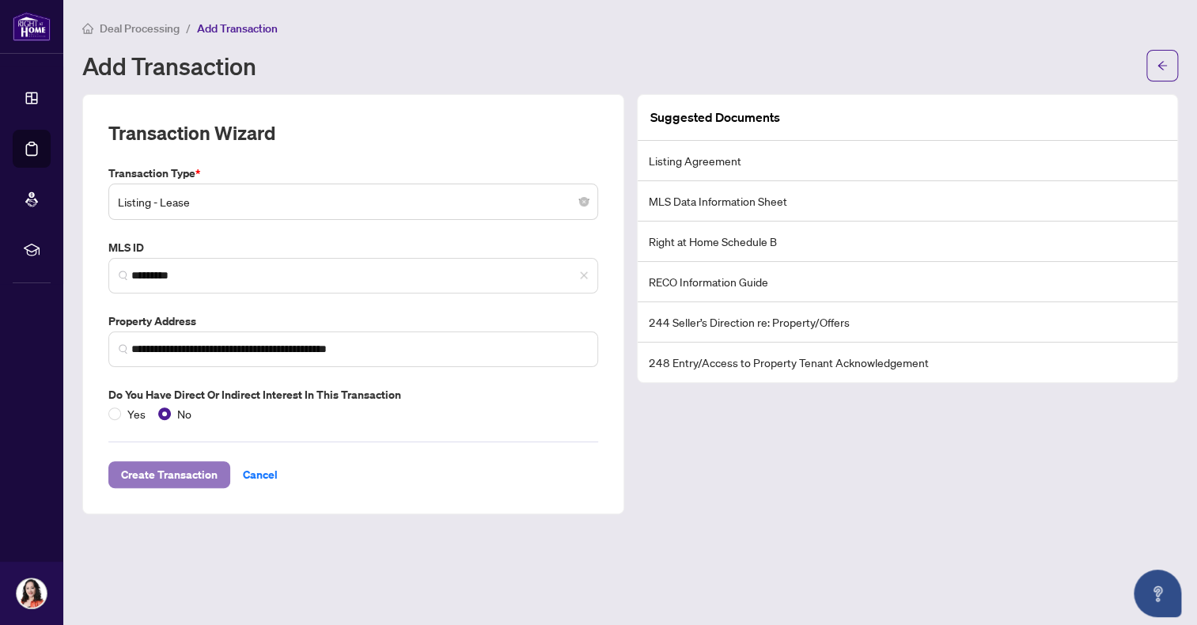
click at [185, 472] on span "Create Transaction" at bounding box center [169, 474] width 97 height 25
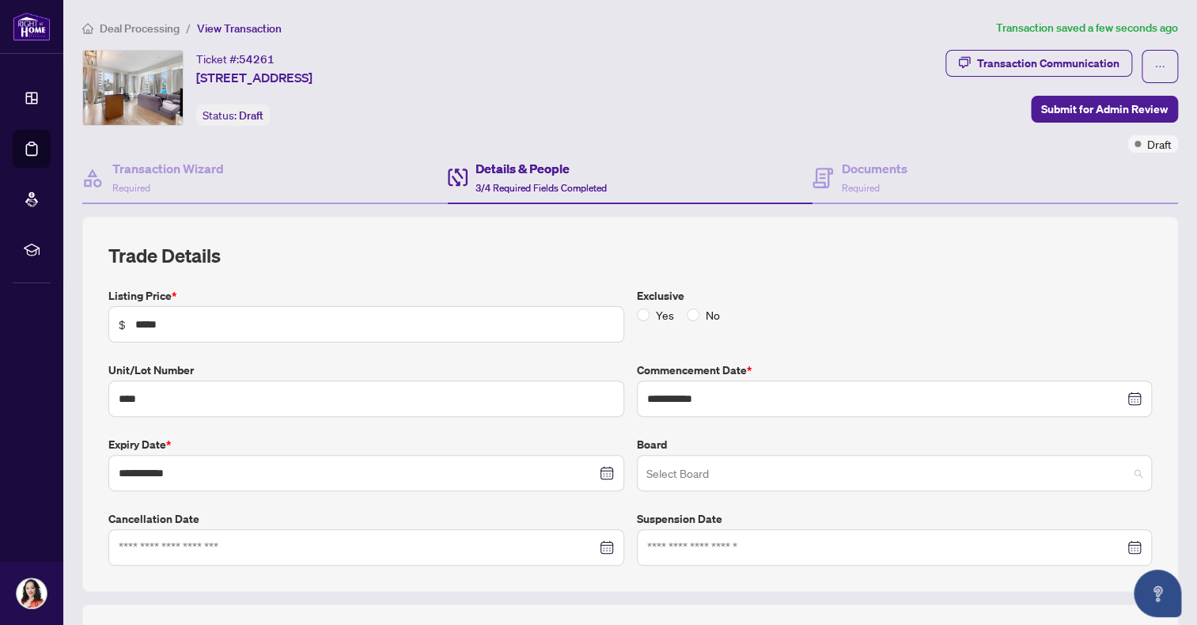
click at [1129, 471] on span at bounding box center [894, 473] width 497 height 30
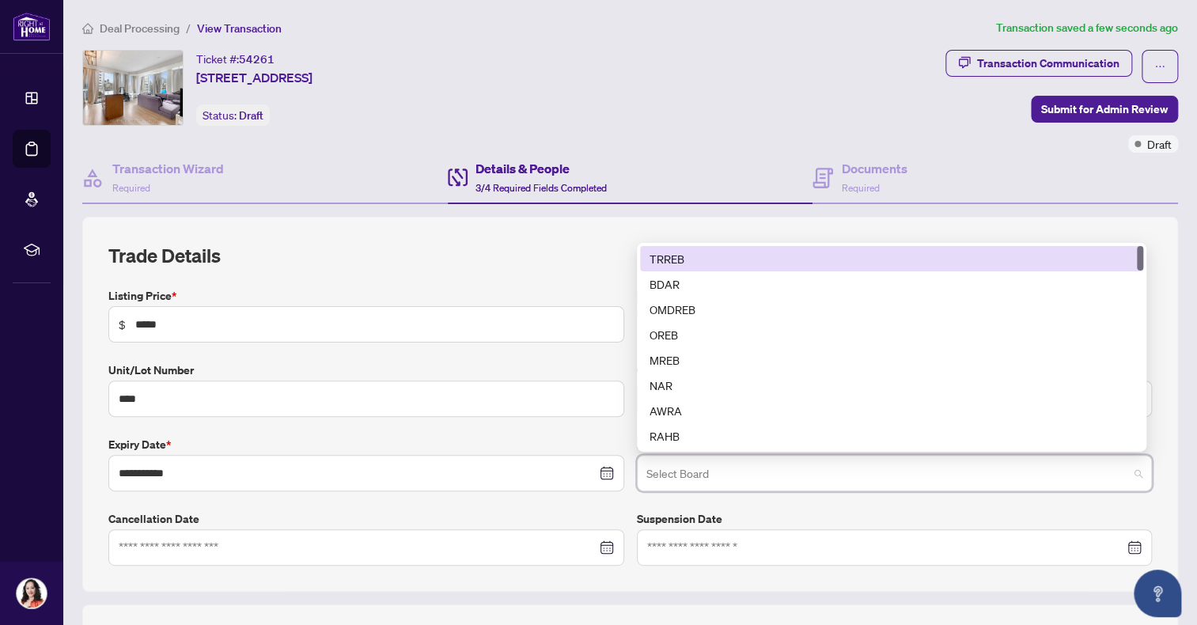
click at [769, 259] on div "TRREB" at bounding box center [892, 258] width 484 height 17
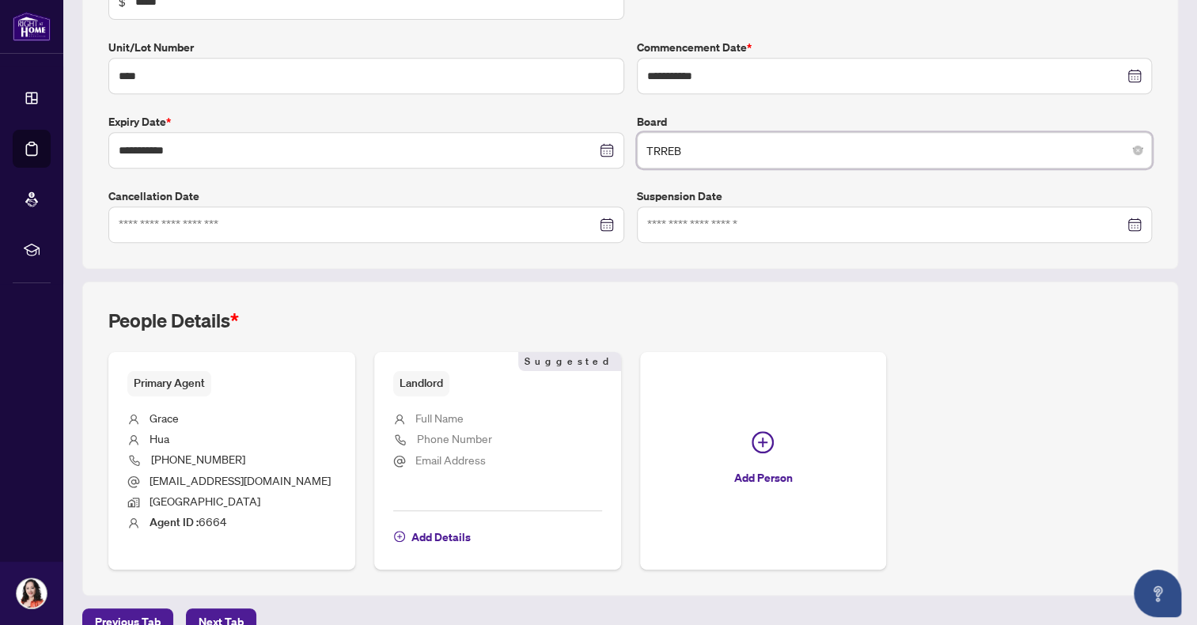
scroll to position [348, 0]
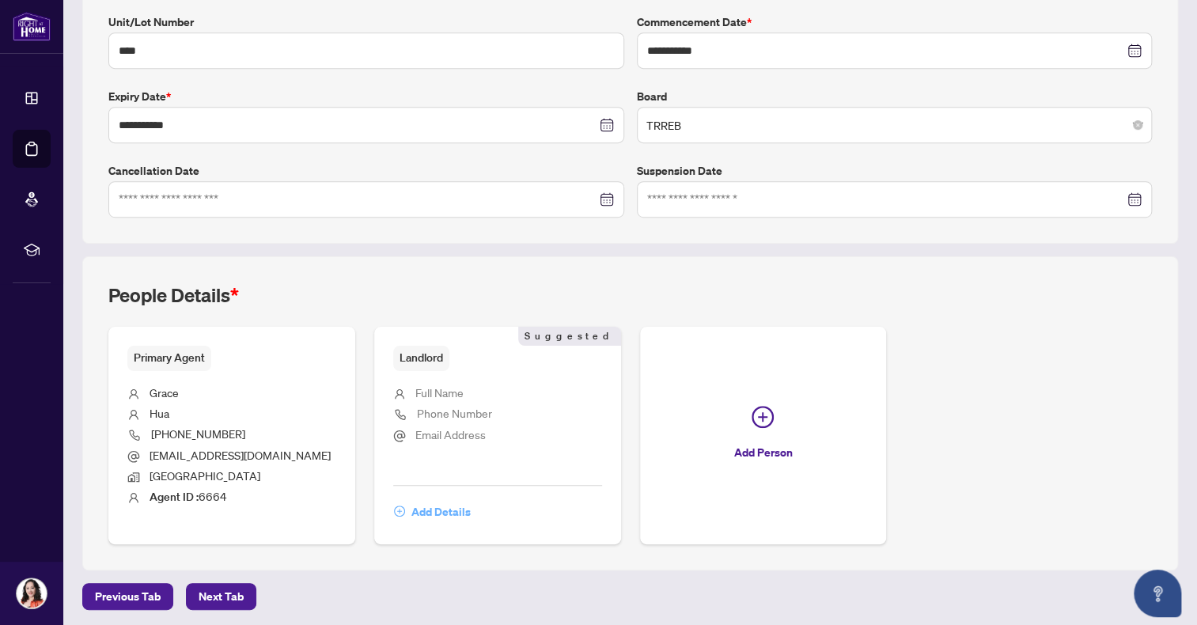
click at [438, 514] on span "Add Details" at bounding box center [440, 511] width 59 height 25
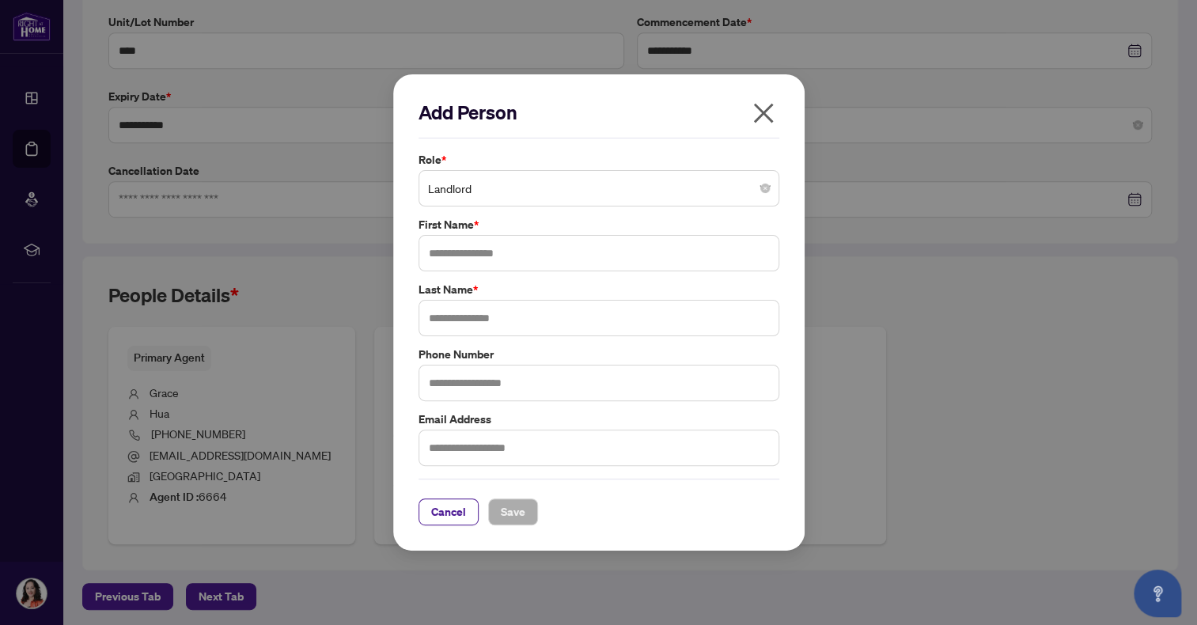
click at [452, 180] on span "Landlord" at bounding box center [599, 188] width 342 height 30
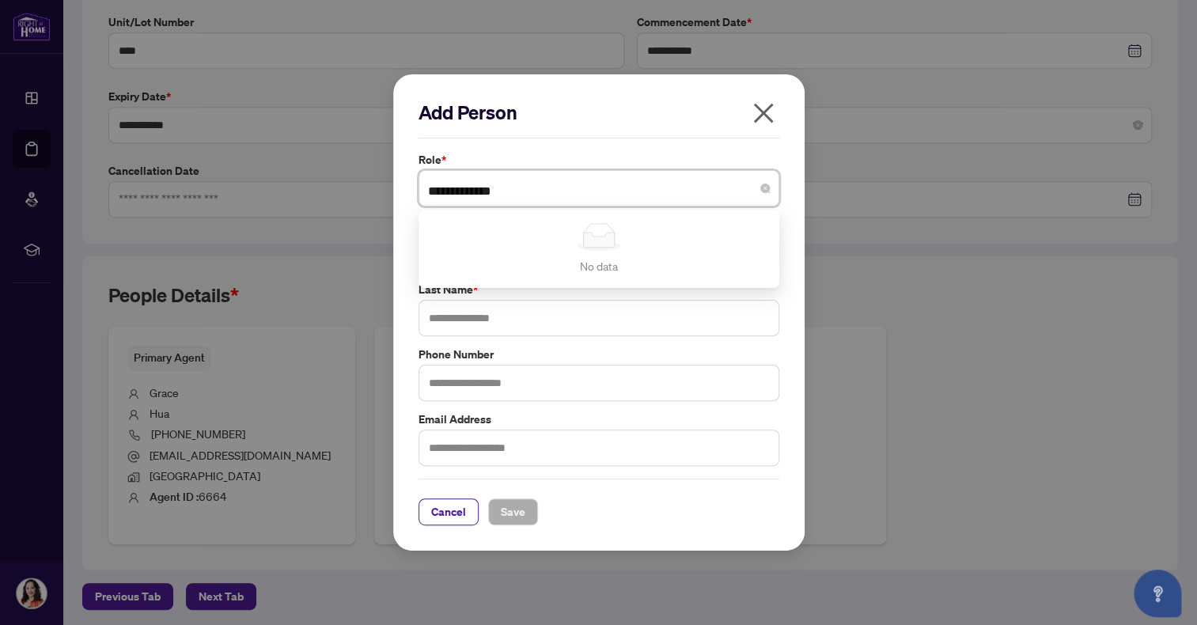
type input "**********"
click at [774, 322] on input "text" at bounding box center [599, 318] width 361 height 36
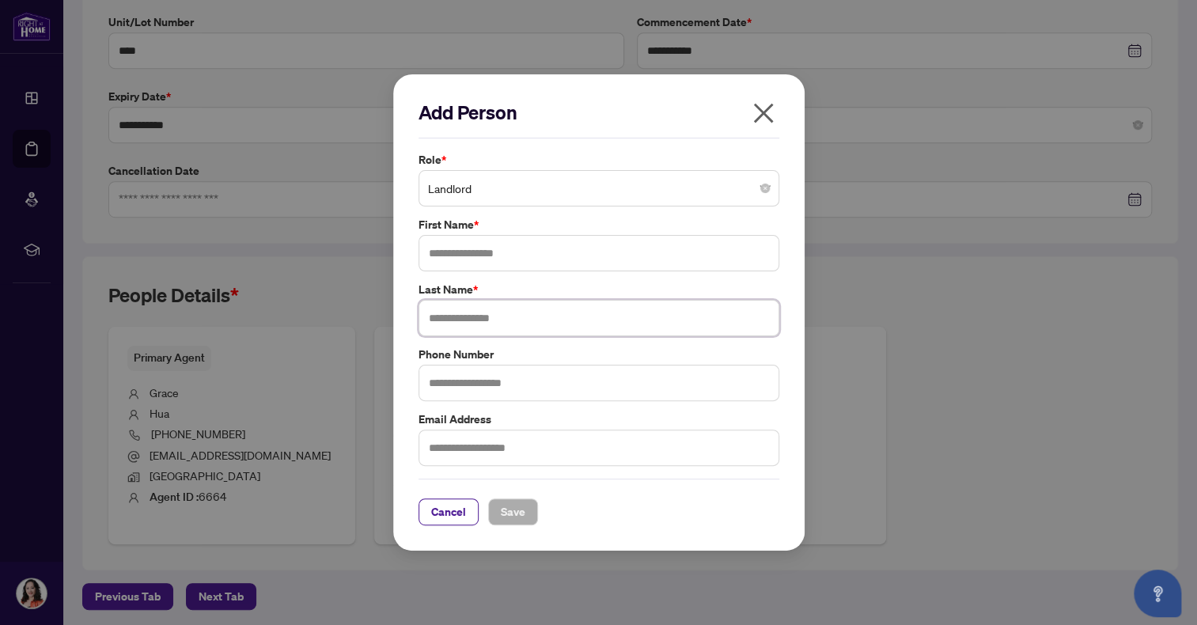
click at [465, 313] on input "text" at bounding box center [599, 318] width 361 height 36
type input "**"
click at [423, 381] on input "text" at bounding box center [599, 383] width 361 height 36
type input "**********"
click at [483, 449] on input "text" at bounding box center [599, 448] width 361 height 36
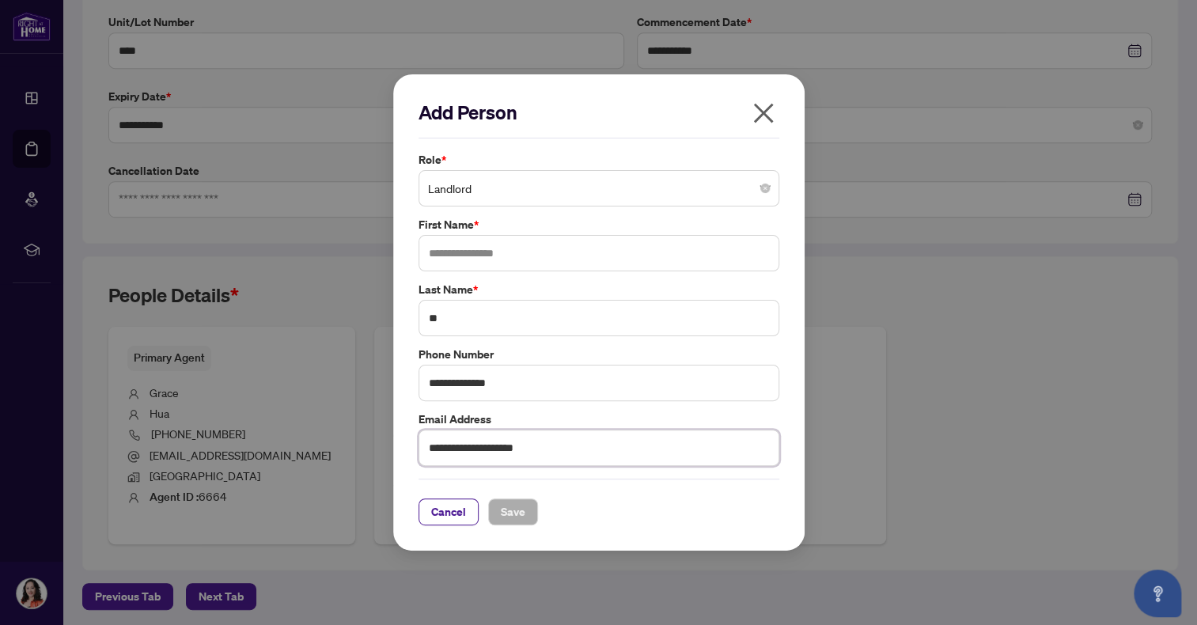
type input "**********"
drag, startPoint x: 670, startPoint y: 487, endPoint x: 681, endPoint y: 487, distance: 10.3
click at [669, 487] on div "Cancel Save" at bounding box center [599, 502] width 361 height 47
click at [479, 248] on input "text" at bounding box center [599, 253] width 361 height 36
type input "**********"
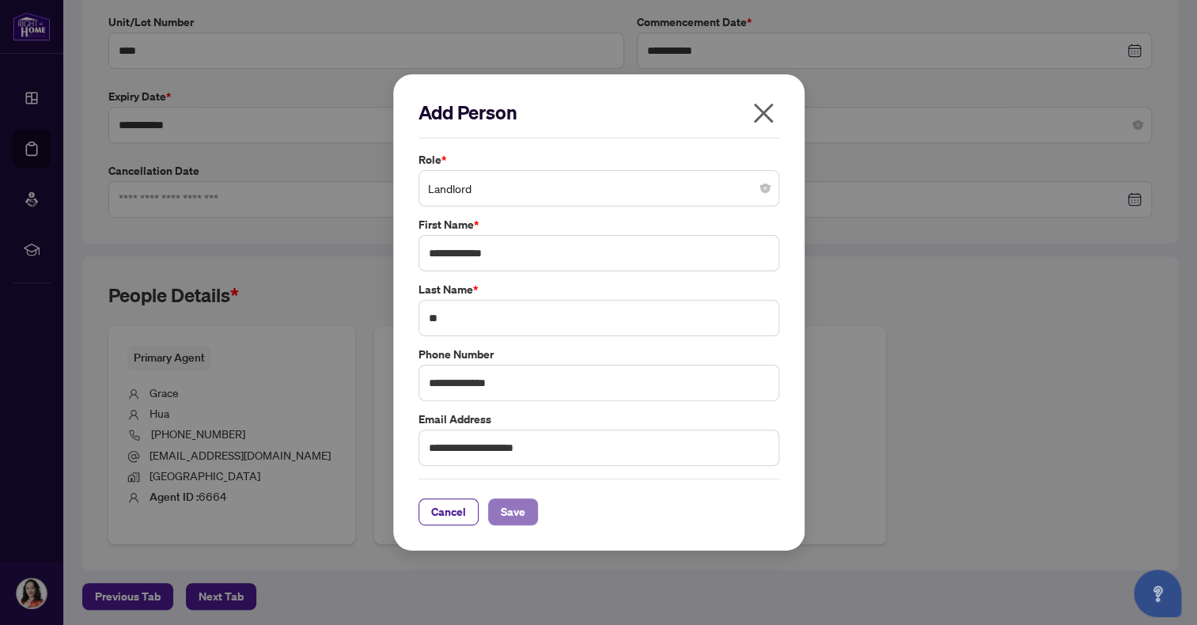
click at [521, 517] on button "Save" at bounding box center [513, 512] width 50 height 27
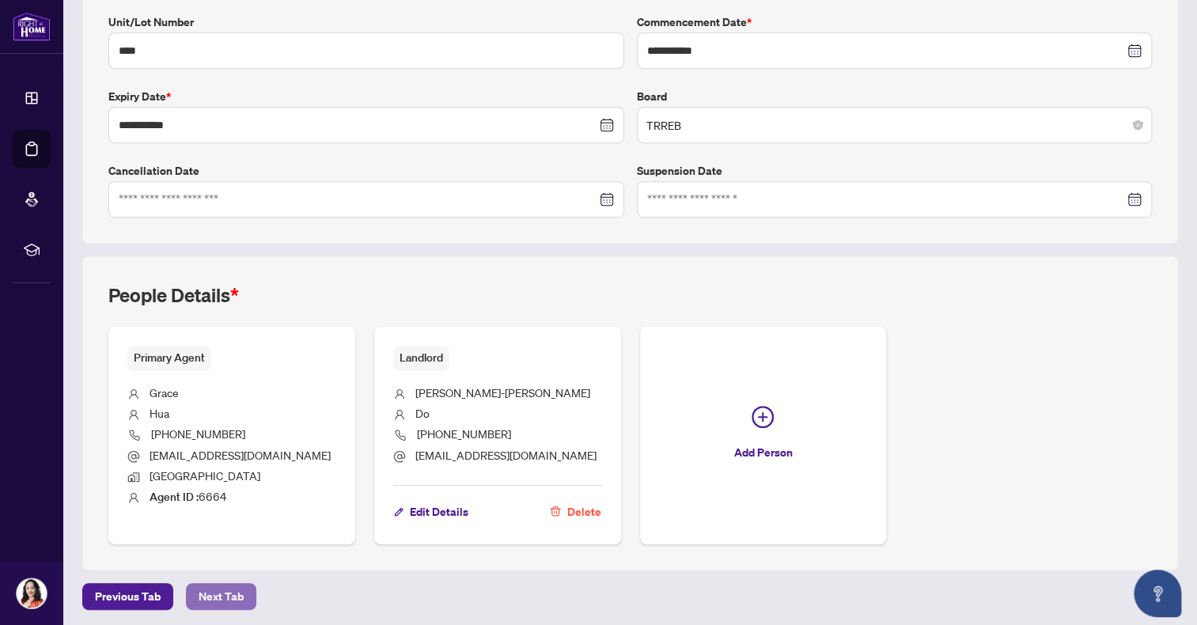
click at [220, 590] on span "Next Tab" at bounding box center [221, 596] width 45 height 25
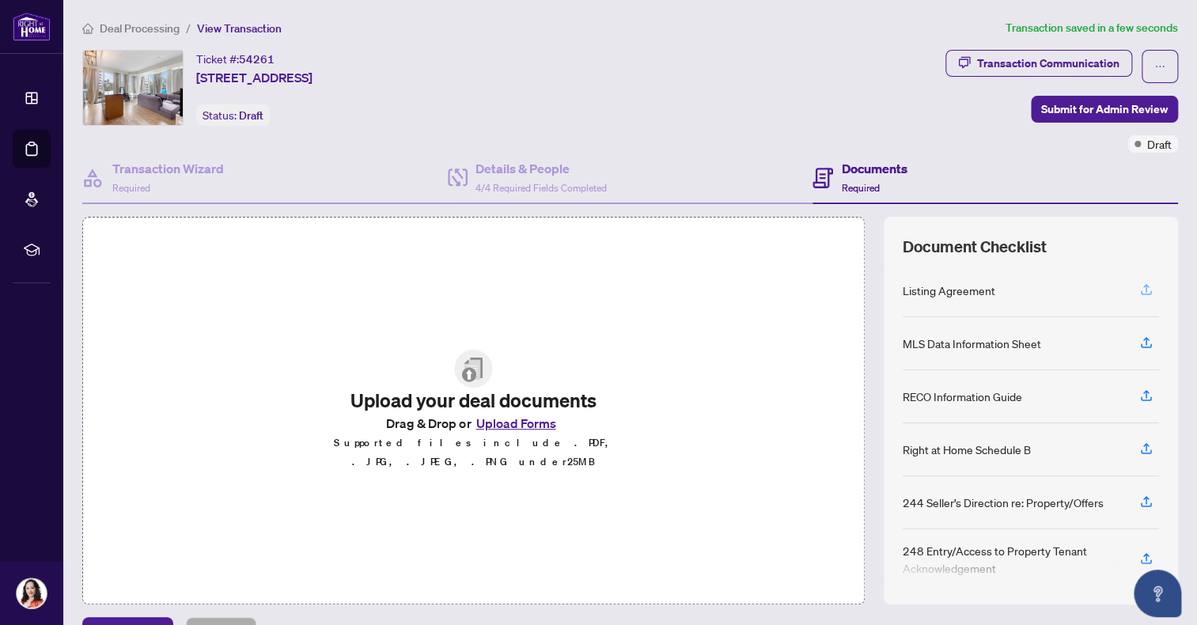
click at [1143, 284] on icon "button" at bounding box center [1146, 288] width 6 height 8
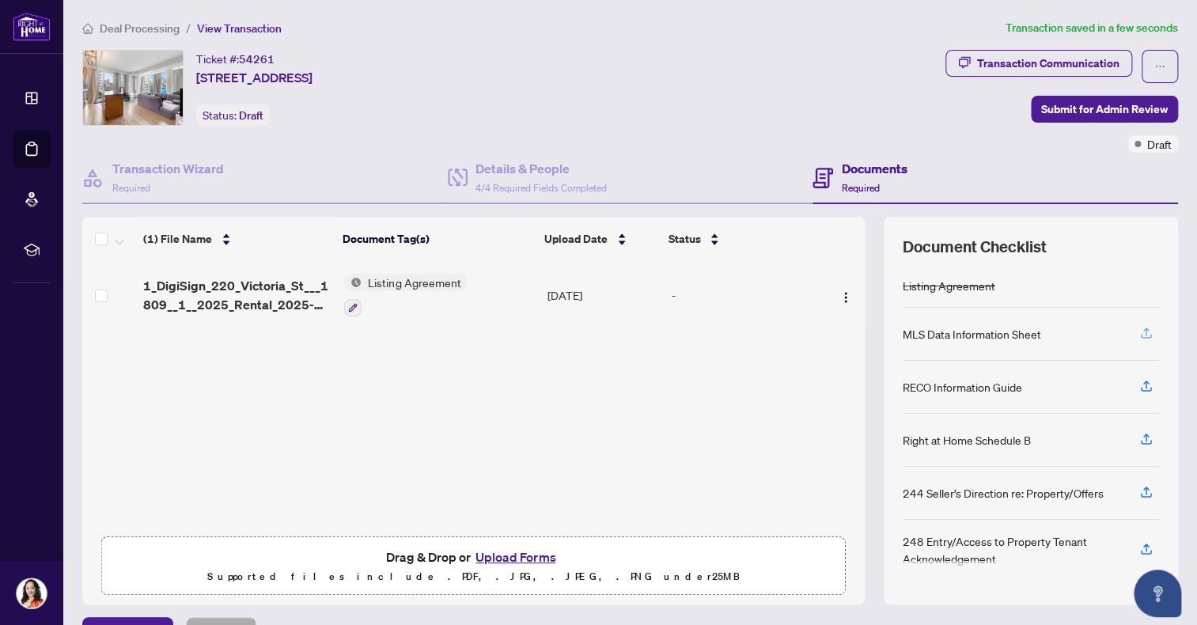
click at [1139, 332] on icon "button" at bounding box center [1146, 333] width 14 height 14
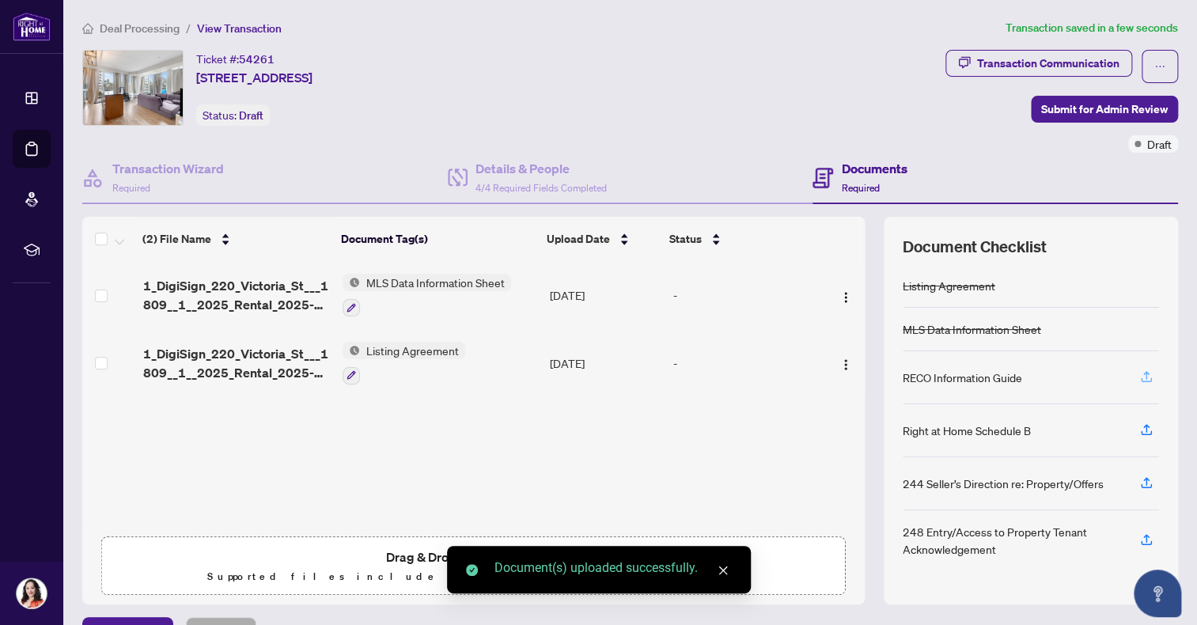
click at [1139, 375] on icon "button" at bounding box center [1146, 377] width 14 height 14
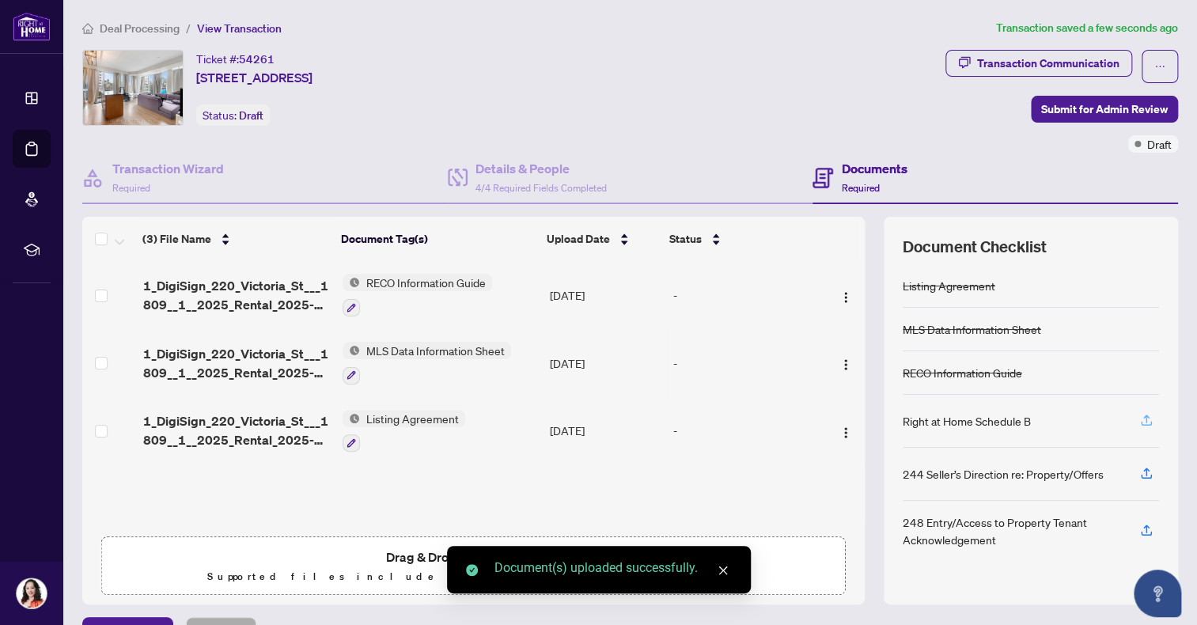
click at [1139, 419] on icon "button" at bounding box center [1146, 420] width 14 height 14
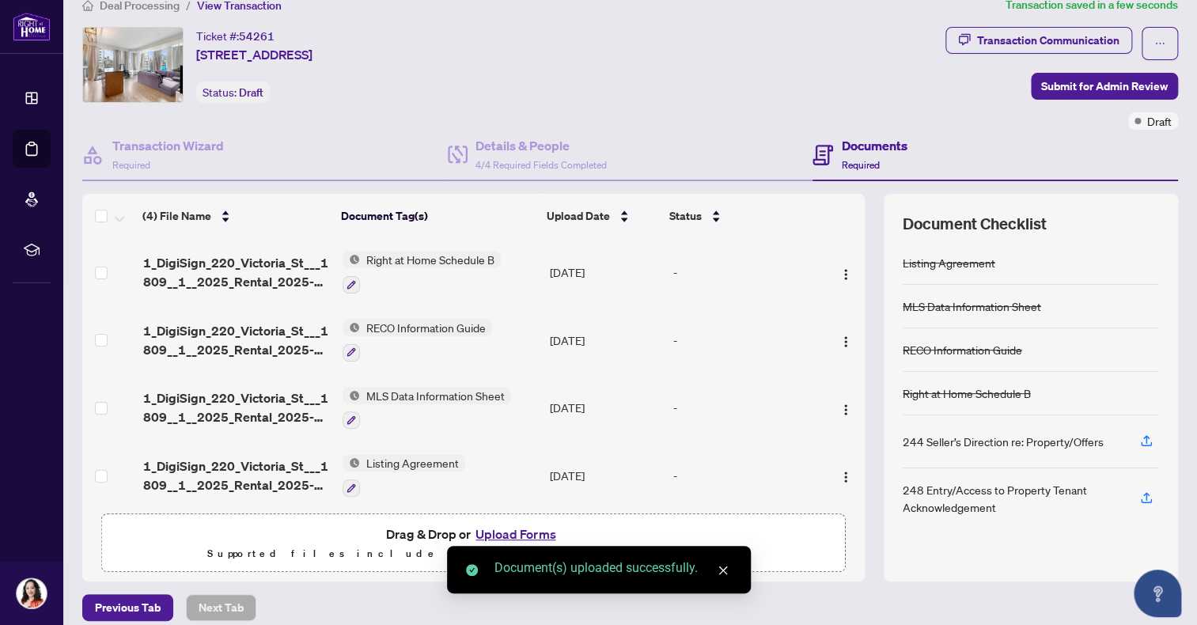
scroll to position [36, 0]
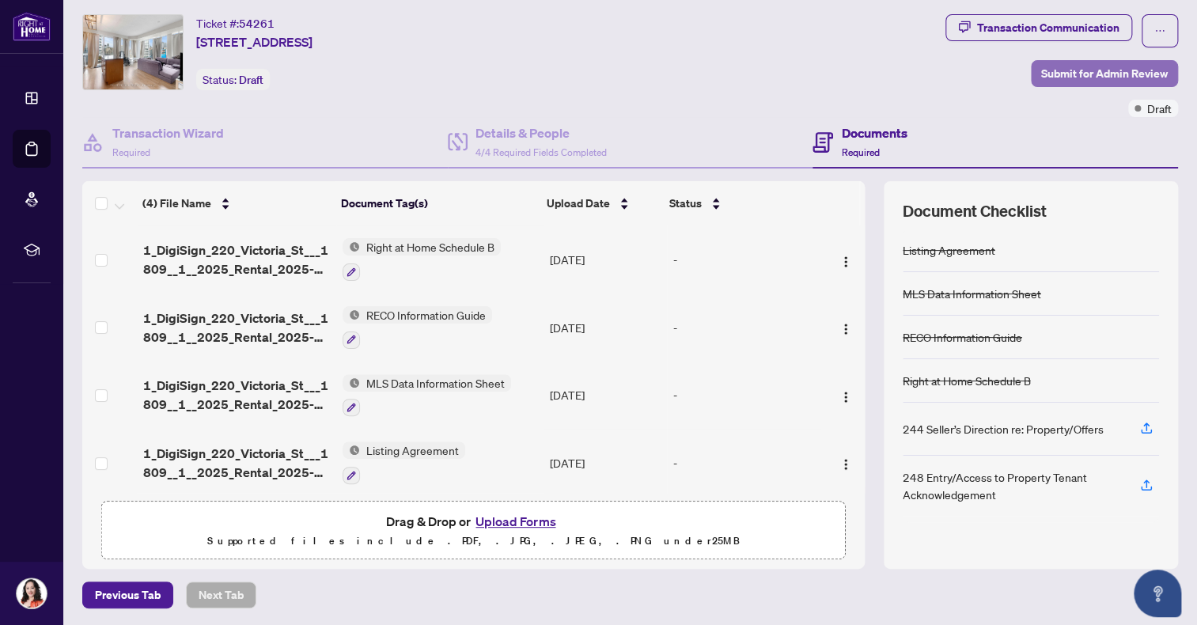
click at [1084, 74] on span "Submit for Admin Review" at bounding box center [1104, 73] width 127 height 25
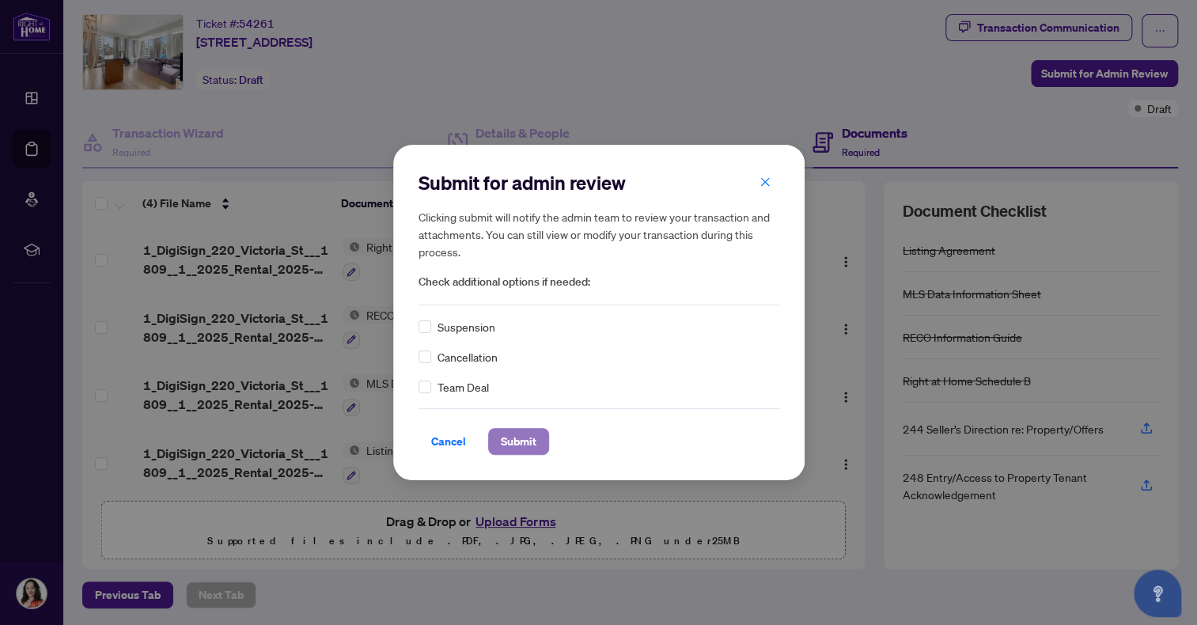
click at [519, 441] on span "Submit" at bounding box center [519, 441] width 36 height 25
